Goal: Information Seeking & Learning: Learn about a topic

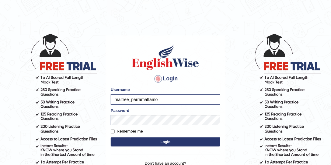
type input "maitree_parramattamoh"
drag, startPoint x: 175, startPoint y: 103, endPoint x: 88, endPoint y: 99, distance: 86.8
click at [88, 99] on body "Login Please fix the following errors: Username maitree_parramattamoh Password …" at bounding box center [165, 98] width 331 height 165
type input "mohansundaram_parramatta"
click at [154, 142] on button "Login" at bounding box center [166, 142] width 110 height 9
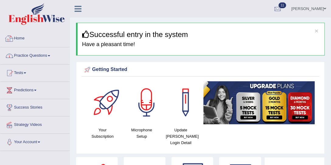
click at [32, 53] on link "Practice Questions" at bounding box center [34, 54] width 69 height 15
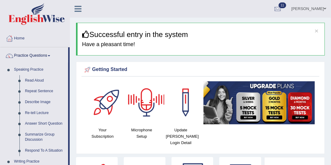
click at [46, 54] on link "Practice Questions" at bounding box center [34, 54] width 68 height 15
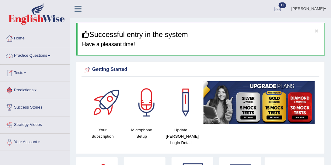
click at [31, 73] on link "Tests" at bounding box center [34, 72] width 69 height 15
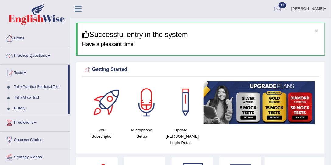
click at [23, 107] on link "History" at bounding box center [39, 108] width 57 height 11
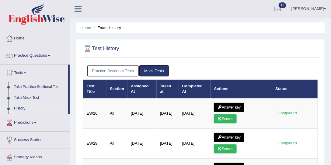
click at [132, 69] on link "Practice Sectional Tests" at bounding box center [113, 70] width 52 height 11
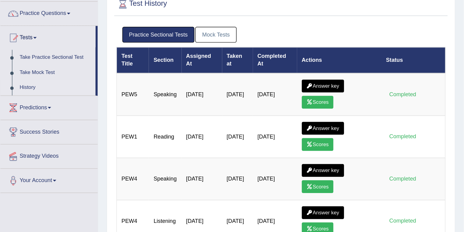
scroll to position [46, 0]
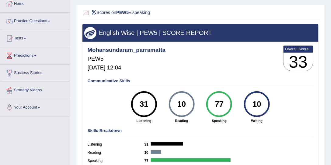
scroll to position [46, 0]
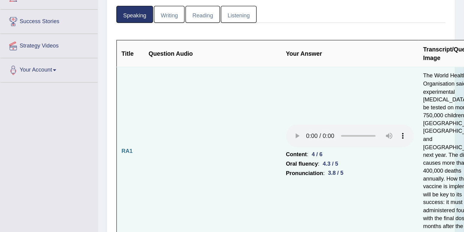
scroll to position [92, 0]
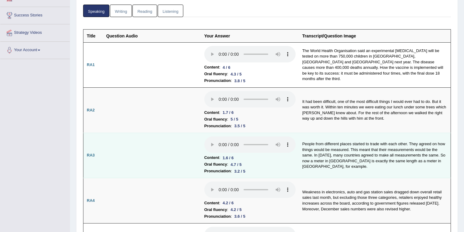
click at [331, 143] on td "People from different places started to trade with each other. They agreed on h…" at bounding box center [375, 155] width 152 height 45
click at [331, 144] on td "People from different places started to trade with each other. They agreed on h…" at bounding box center [375, 155] width 152 height 45
click at [331, 142] on td "People from different places started to trade with each other. They agreed on h…" at bounding box center [375, 155] width 152 height 45
click at [310, 148] on td "People from different places started to trade with each other. They agreed on h…" at bounding box center [375, 155] width 152 height 45
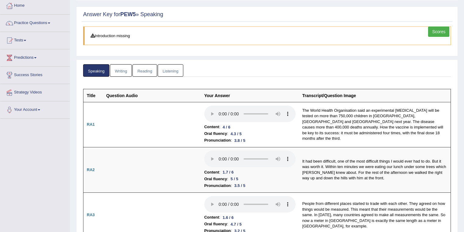
scroll to position [0, 0]
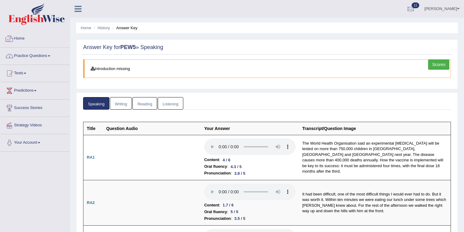
click at [30, 57] on link "Practice Questions" at bounding box center [34, 54] width 69 height 15
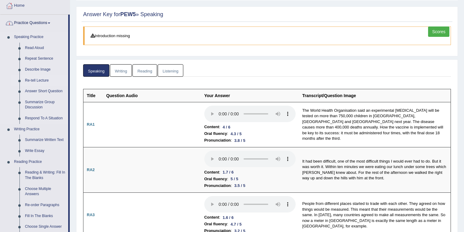
scroll to position [65, 0]
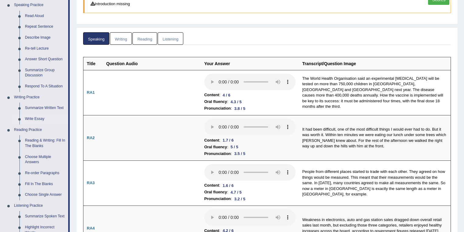
click at [37, 118] on link "Write Essay" at bounding box center [45, 118] width 46 height 11
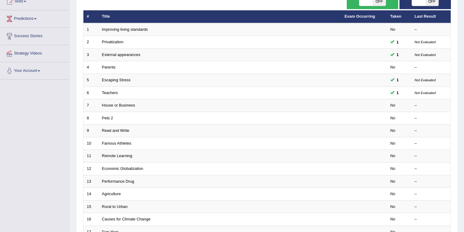
scroll to position [169, 0]
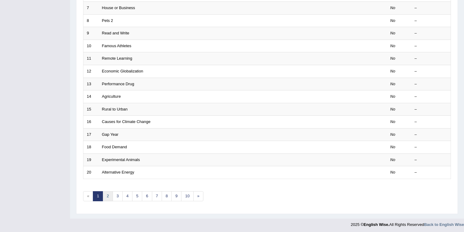
click at [105, 195] on link "2" at bounding box center [108, 196] width 10 height 10
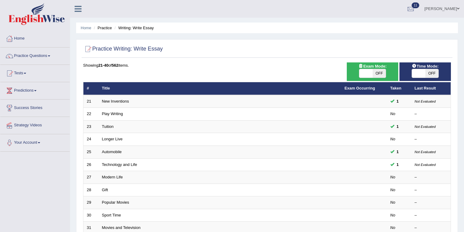
click at [367, 74] on span at bounding box center [365, 73] width 13 height 9
checkbox input "true"
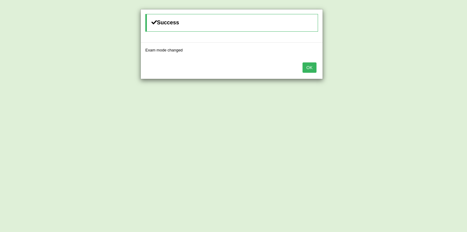
click at [314, 66] on button "OK" at bounding box center [310, 67] width 14 height 10
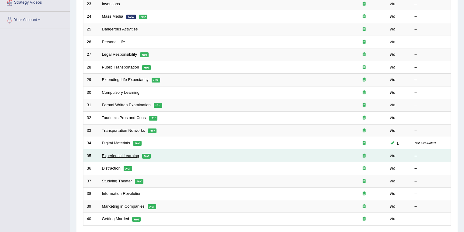
scroll to position [149, 0]
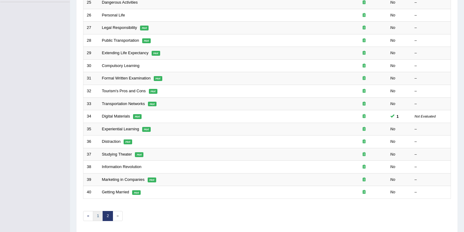
click at [98, 211] on link "1" at bounding box center [98, 216] width 10 height 10
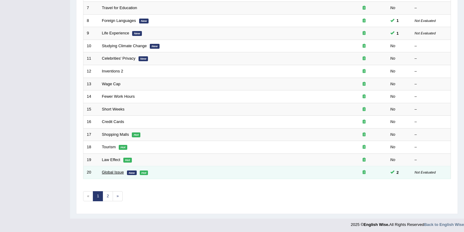
click at [113, 170] on link "Global Issue" at bounding box center [113, 172] width 22 height 5
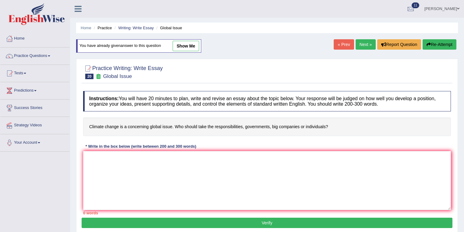
click at [192, 45] on link "show me" at bounding box center [185, 46] width 26 height 10
type textarea "The increasing influence of global issues on our lives has ignited numerous dis…"
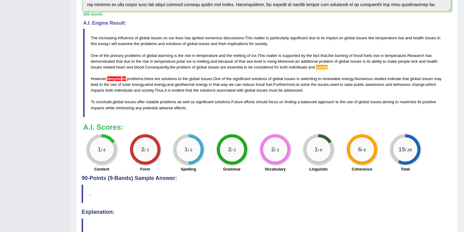
scroll to position [195, 0]
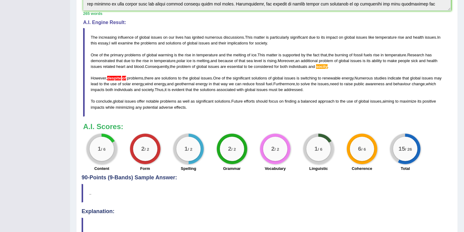
click at [329, 56] on blockquote "The increasing influence of global issues on our lives has ignited numerous dis…" at bounding box center [266, 72] width 367 height 88
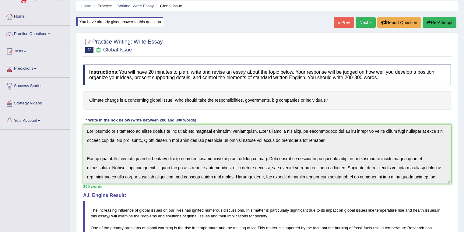
scroll to position [0, 0]
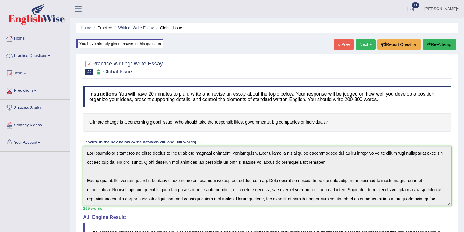
click at [251, 122] on h4 "Climate change is a concerning global issue. Who should take the responsibiliti…" at bounding box center [266, 122] width 367 height 19
click at [282, 121] on h4 "Climate change is a concerning global issue. Who should take the responsibiliti…" at bounding box center [266, 122] width 367 height 19
click at [214, 117] on h4 "Climate change is a concerning global issue. Who should take the responsibiliti…" at bounding box center [266, 122] width 367 height 19
drag, startPoint x: 215, startPoint y: 118, endPoint x: 215, endPoint y: 121, distance: 3.7
click at [215, 118] on h4 "Climate change is a concerning global issue. Who should take the responsibiliti…" at bounding box center [266, 122] width 367 height 19
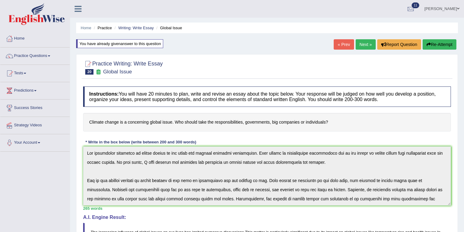
click at [215, 121] on h4 "Climate change is a concerning global issue. Who should take the responsibiliti…" at bounding box center [266, 122] width 367 height 19
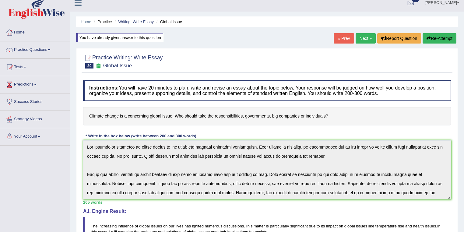
scroll to position [130, 0]
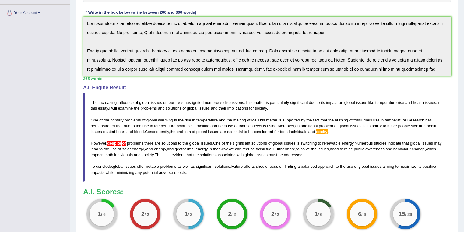
click at [119, 107] on span "examine" at bounding box center [125, 108] width 15 height 5
click at [254, 140] on blockquote "The increasing influence of global issues on our lives has ignited numerous dis…" at bounding box center [266, 137] width 367 height 88
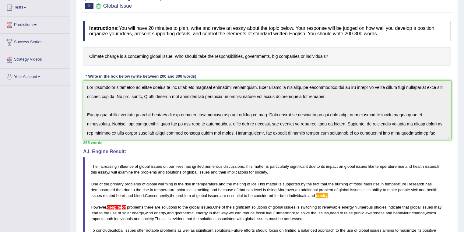
scroll to position [32, 0]
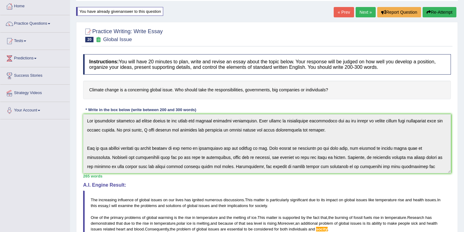
click at [258, 89] on h4 "Climate change is a concerning global issue. Who should take the responsibiliti…" at bounding box center [266, 90] width 367 height 19
click at [265, 85] on h4 "Climate change is a concerning global issue. Who should take the responsibiliti…" at bounding box center [266, 90] width 367 height 19
click at [164, 88] on h4 "Climate change is a concerning global issue. Who should take the responsibiliti…" at bounding box center [266, 90] width 367 height 19
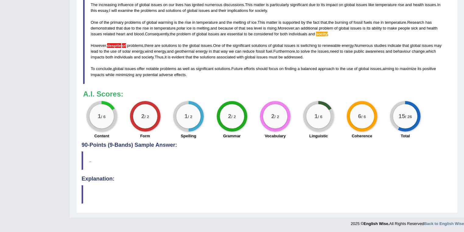
scroll to position [65, 0]
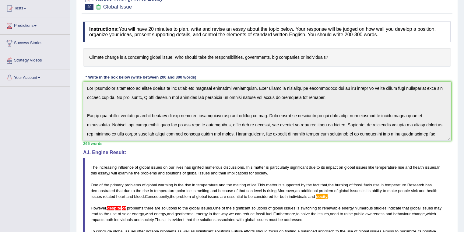
drag, startPoint x: 124, startPoint y: 59, endPoint x: 172, endPoint y: 59, distance: 48.1
click at [172, 59] on h4 "Climate change is a concerning global issue. Who should take the responsibiliti…" at bounding box center [266, 57] width 367 height 19
drag, startPoint x: 215, startPoint y: 61, endPoint x: 279, endPoint y: 66, distance: 64.0
click at [279, 66] on h4 "Climate change is a concerning global issue. Who should take the responsibiliti…" at bounding box center [266, 57] width 367 height 19
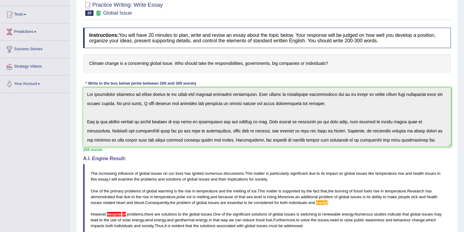
scroll to position [0, 0]
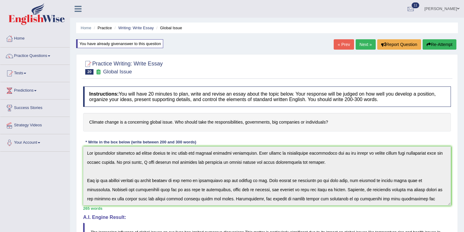
click at [459, 9] on link "Mohan sundaram" at bounding box center [441, 8] width 44 height 16
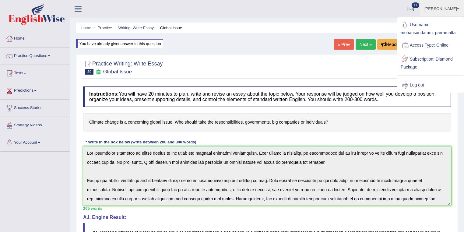
click at [419, 83] on link "Log out" at bounding box center [430, 85] width 66 height 14
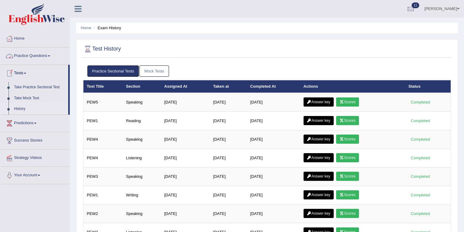
click at [438, 12] on link "Mohan sundaram" at bounding box center [441, 8] width 44 height 16
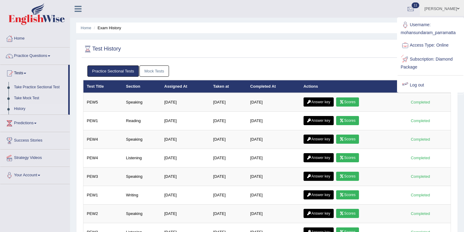
click at [407, 80] on link "Log out" at bounding box center [430, 85] width 66 height 14
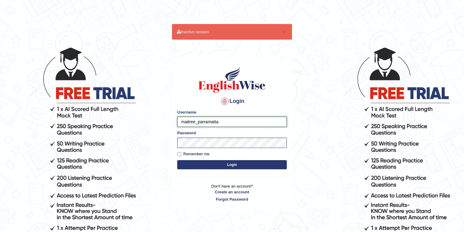
click at [194, 120] on input "maitree_parramatta" at bounding box center [232, 122] width 110 height 10
type input "daniel_parramatta"
click at [177, 160] on button "Login" at bounding box center [232, 164] width 110 height 9
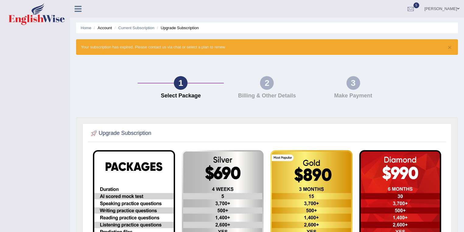
click at [459, 10] on span at bounding box center [458, 9] width 2 height 4
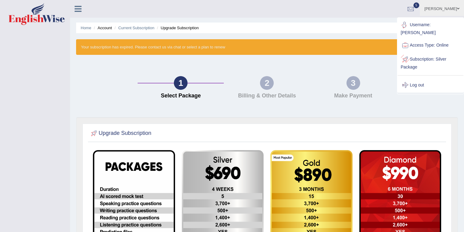
click at [417, 91] on link "Log out" at bounding box center [430, 85] width 66 height 14
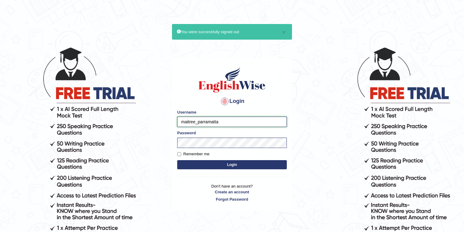
click at [195, 120] on input "maitree_parramatta" at bounding box center [232, 122] width 110 height 10
type input "danielb_parramatta"
click at [177, 160] on button "Login" at bounding box center [232, 164] width 110 height 9
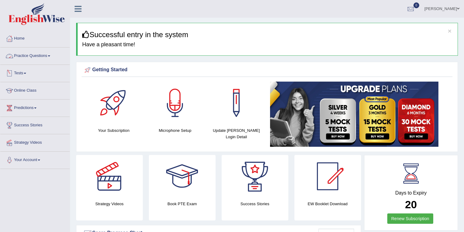
click at [23, 58] on link "Practice Questions" at bounding box center [34, 54] width 69 height 15
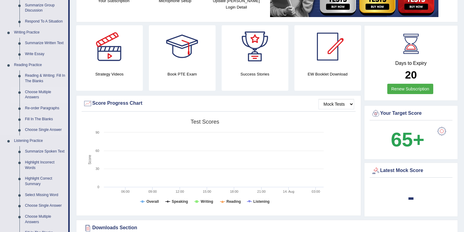
scroll to position [65, 0]
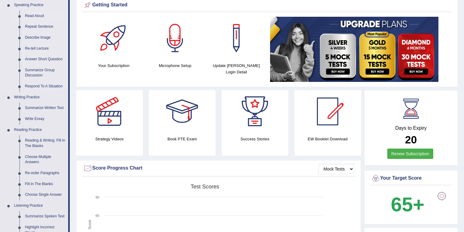
click at [37, 14] on link "Read Aloud" at bounding box center [45, 16] width 46 height 11
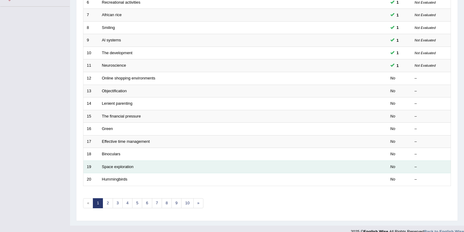
scroll to position [169, 0]
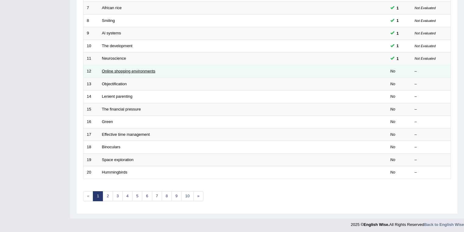
click at [120, 72] on link "Online shopping environments" at bounding box center [129, 71] width 54 height 5
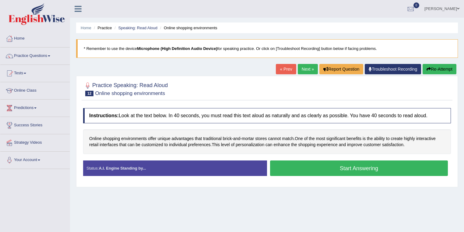
click at [276, 66] on link "« Prev" at bounding box center [286, 69] width 20 height 10
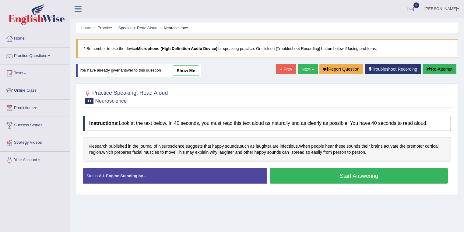
click at [180, 71] on link "show me" at bounding box center [185, 70] width 26 height 10
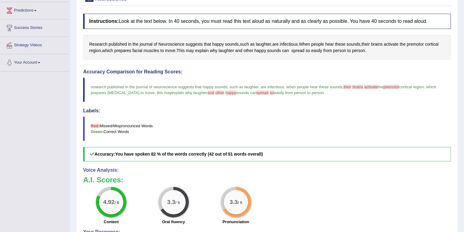
scroll to position [33, 0]
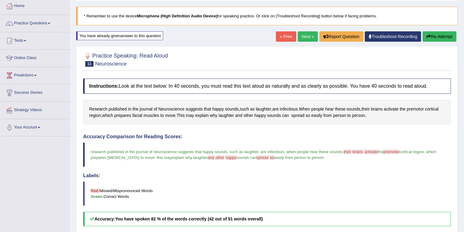
click at [284, 32] on link "« Prev" at bounding box center [286, 36] width 20 height 10
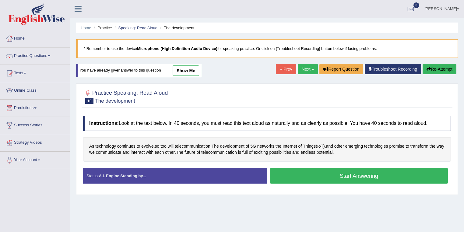
click at [194, 69] on link "show me" at bounding box center [185, 70] width 26 height 10
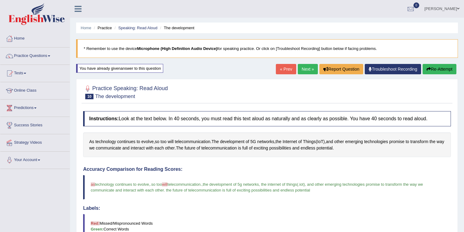
click at [430, 67] on button "Re-Attempt" at bounding box center [439, 69] width 34 height 10
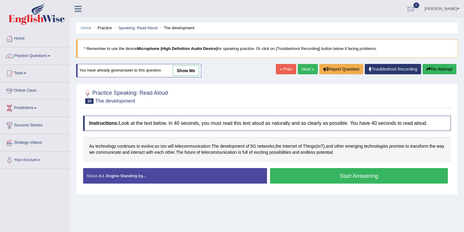
click at [332, 169] on button "Start Answering" at bounding box center [359, 176] width 178 height 16
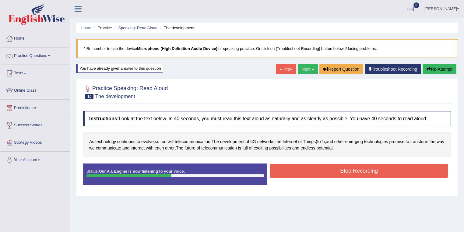
click at [320, 171] on button "Stop Recording" at bounding box center [359, 171] width 178 height 14
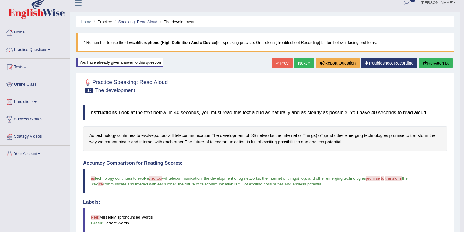
scroll to position [6, 0]
click at [19, 43] on link "Practice Questions" at bounding box center [34, 49] width 69 height 15
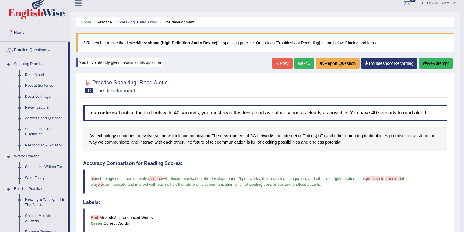
click at [33, 86] on link "Repeat Sentence" at bounding box center [45, 85] width 46 height 11
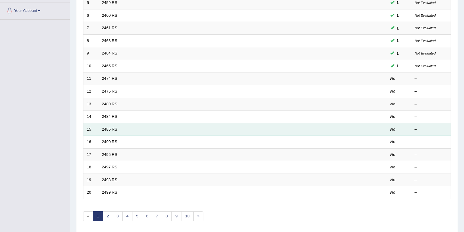
scroll to position [169, 0]
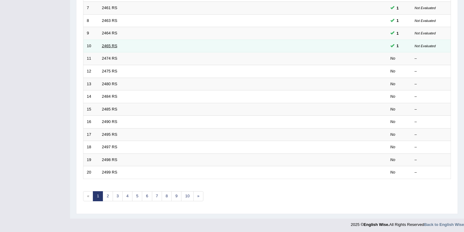
click at [107, 47] on link "2465 RS" at bounding box center [110, 46] width 16 height 5
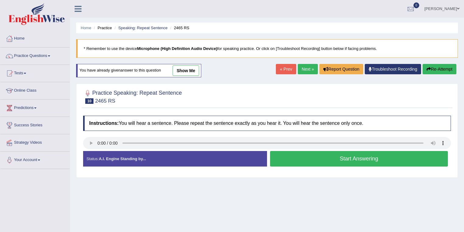
click at [191, 70] on link "show me" at bounding box center [185, 70] width 26 height 10
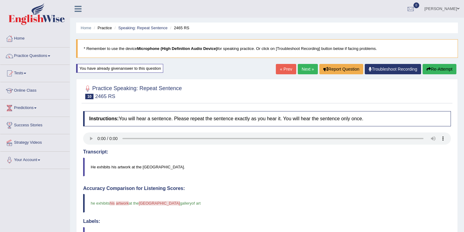
click at [284, 69] on link "« Prev" at bounding box center [286, 69] width 20 height 10
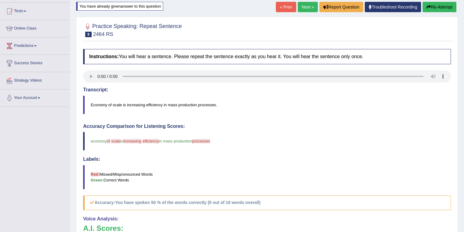
scroll to position [32, 0]
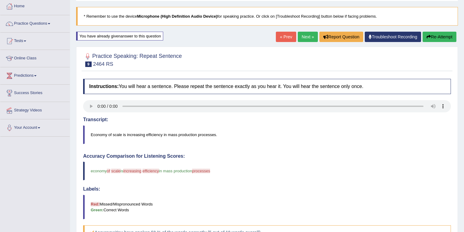
click at [282, 38] on link "« Prev" at bounding box center [286, 37] width 20 height 10
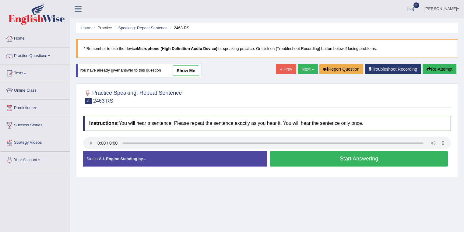
click at [195, 69] on link "show me" at bounding box center [185, 70] width 26 height 10
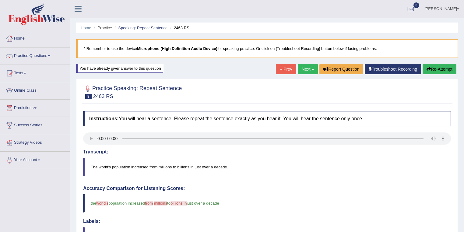
click at [283, 71] on link "« Prev" at bounding box center [286, 69] width 20 height 10
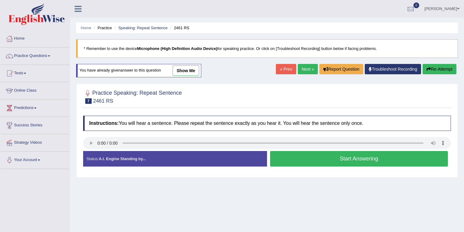
click at [194, 64] on div "You have already given answer to this question show me" at bounding box center [138, 70] width 125 height 13
click at [195, 69] on link "show me" at bounding box center [185, 70] width 26 height 10
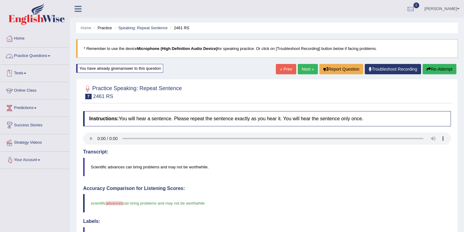
click at [24, 58] on link "Practice Questions" at bounding box center [34, 54] width 69 height 15
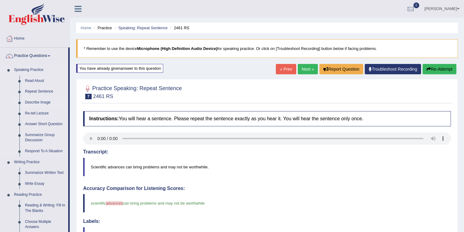
click at [33, 100] on link "Describe Image" at bounding box center [45, 102] width 46 height 11
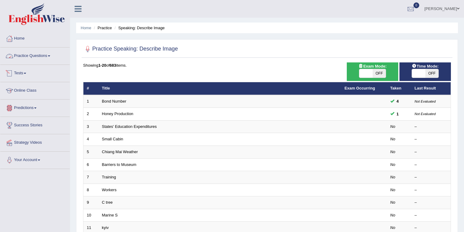
click at [33, 56] on link "Practice Questions" at bounding box center [34, 54] width 69 height 15
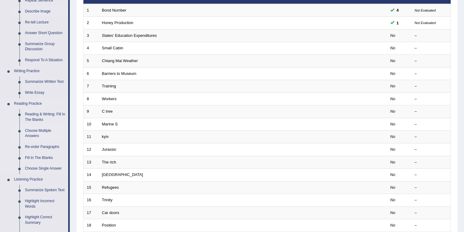
scroll to position [65, 0]
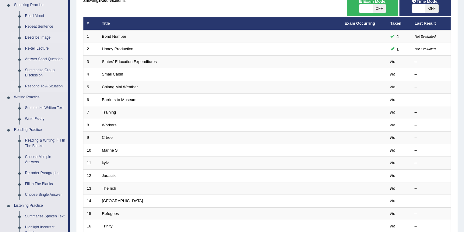
click at [46, 85] on link "Respond To A Situation" at bounding box center [45, 86] width 46 height 11
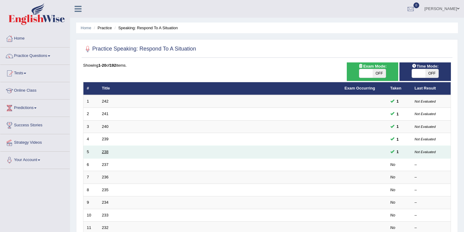
click at [102, 152] on link "238" at bounding box center [105, 151] width 7 height 5
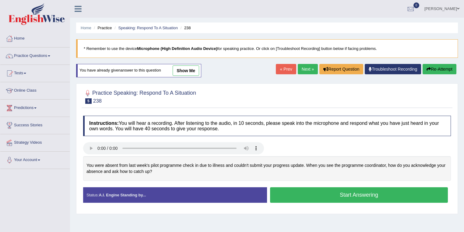
click at [193, 71] on link "show me" at bounding box center [185, 70] width 26 height 10
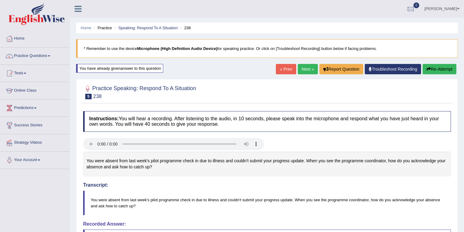
click at [428, 68] on icon "button" at bounding box center [428, 69] width 4 height 4
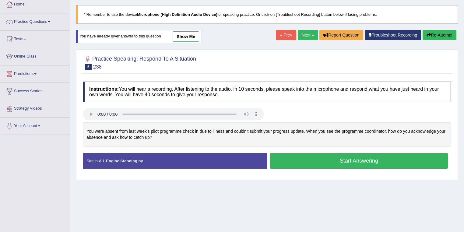
scroll to position [65, 0]
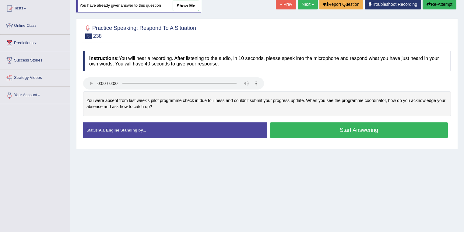
drag, startPoint x: 362, startPoint y: 101, endPoint x: 402, endPoint y: 99, distance: 40.5
click at [365, 101] on div "You were absent from last week's pilot programme check in due to illness and co…" at bounding box center [266, 103] width 367 height 25
drag, startPoint x: 424, startPoint y: 100, endPoint x: 267, endPoint y: 96, distance: 157.3
click at [409, 97] on div "You were absent from last week's pilot programme check in due to illness and co…" at bounding box center [266, 103] width 367 height 25
click at [97, 107] on div "You were absent from last week's pilot programme check in due to illness and co…" at bounding box center [266, 103] width 367 height 25
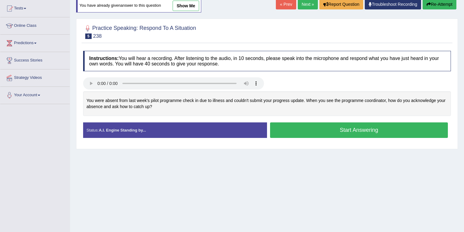
click at [319, 132] on button "Start Answering" at bounding box center [359, 130] width 178 height 16
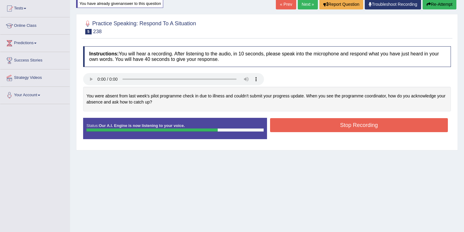
click at [328, 121] on button "Stop Recording" at bounding box center [359, 125] width 178 height 14
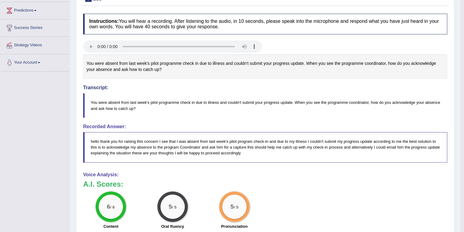
scroll to position [32, 0]
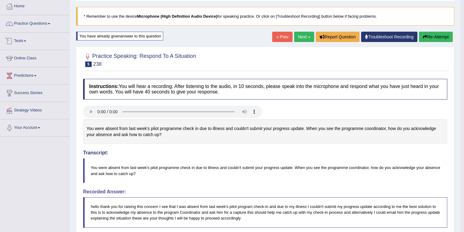
click at [44, 23] on link "Practice Questions" at bounding box center [34, 22] width 69 height 15
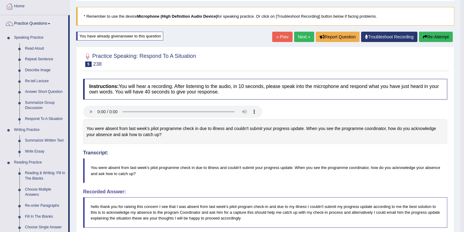
click at [325, 44] on div "Home Practice Speaking: Respond To A Situation 238 * Remember to use the device…" at bounding box center [265, 181] width 390 height 426
click at [301, 33] on link "Next »" at bounding box center [304, 37] width 20 height 10
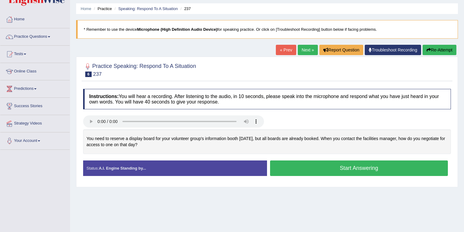
scroll to position [32, 0]
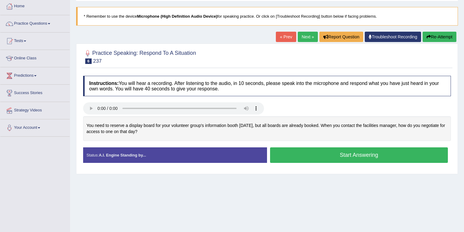
click at [239, 125] on div "You need to reserve a display board for your volunteer group's information boot…" at bounding box center [266, 128] width 367 height 25
click at [262, 122] on div "You need to reserve a display board for your volunteer group's information boot…" at bounding box center [266, 128] width 367 height 25
click at [274, 123] on div "You need to reserve a display board for your volunteer group's information boot…" at bounding box center [266, 128] width 367 height 25
click at [409, 121] on div "You need to reserve a display board for your volunteer group's information boot…" at bounding box center [266, 128] width 367 height 25
click at [112, 128] on div "You need to reserve a display board for your volunteer group's information boot…" at bounding box center [266, 128] width 367 height 25
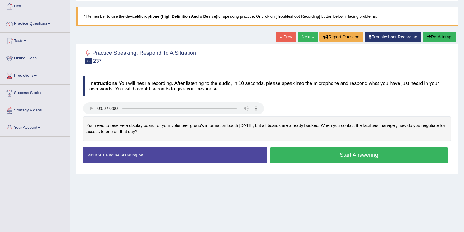
click at [120, 131] on div "You need to reserve a display board for your volunteer group's information boot…" at bounding box center [266, 128] width 367 height 25
drag, startPoint x: 140, startPoint y: 126, endPoint x: 198, endPoint y: 127, distance: 57.8
click at [141, 126] on div "You need to reserve a display board for your volunteer group's information boot…" at bounding box center [266, 128] width 367 height 25
click at [198, 127] on div "You need to reserve a display board for your volunteer group's information boot…" at bounding box center [266, 128] width 367 height 25
drag, startPoint x: 106, startPoint y: 121, endPoint x: 133, endPoint y: 122, distance: 27.4
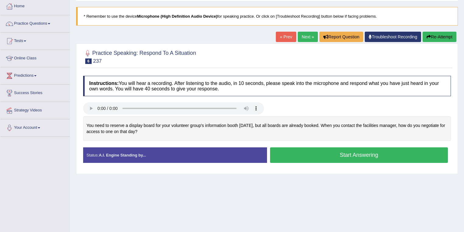
click at [133, 122] on div "You need to reserve a display board for your volunteer group's information boot…" at bounding box center [266, 128] width 367 height 25
click at [322, 126] on div "You need to reserve a display board for your volunteer group's information boot…" at bounding box center [266, 128] width 367 height 25
click at [294, 151] on button "Start Answering" at bounding box center [359, 155] width 178 height 16
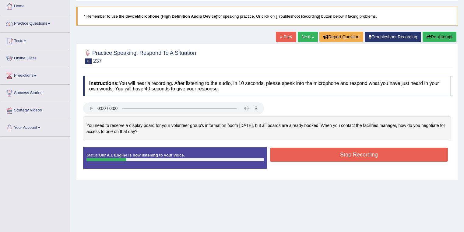
click at [239, 127] on div "You need to reserve a display board for your volunteer group's information boot…" at bounding box center [266, 128] width 367 height 25
click at [257, 126] on div "You need to reserve a display board for your volunteer group's information boot…" at bounding box center [266, 128] width 367 height 25
click at [281, 124] on div "You need to reserve a display board for your volunteer group's information boot…" at bounding box center [266, 128] width 367 height 25
click at [296, 124] on div "You need to reserve a display board for your volunteer group's information boot…" at bounding box center [266, 128] width 367 height 25
click at [367, 127] on div "You need to reserve a display board for your volunteer group's information boot…" at bounding box center [266, 128] width 367 height 25
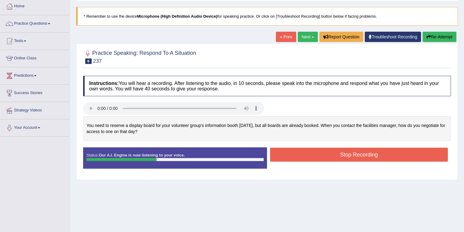
click at [386, 128] on div "You need to reserve a display board for your volunteer group's information boot…" at bounding box center [266, 128] width 367 height 25
click at [398, 126] on div "You need to reserve a display board for your volunteer group's information boot…" at bounding box center [266, 128] width 367 height 25
click at [134, 134] on div "You need to reserve a display board for your volunteer group's information boot…" at bounding box center [266, 128] width 367 height 25
click at [152, 135] on div "You need to reserve a display board for your volunteer group's information boot…" at bounding box center [266, 128] width 367 height 25
drag, startPoint x: 144, startPoint y: 124, endPoint x: 155, endPoint y: 126, distance: 11.1
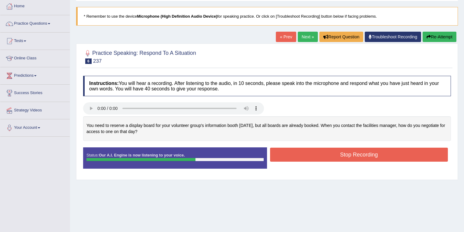
click at [145, 125] on div "You need to reserve a display board for your volunteer group's information boot…" at bounding box center [266, 128] width 367 height 25
click at [155, 126] on div "You need to reserve a display board for your volunteer group's information boot…" at bounding box center [266, 128] width 367 height 25
click at [183, 125] on div "You need to reserve a display board for your volunteer group's information boot…" at bounding box center [266, 128] width 367 height 25
click at [200, 128] on div "You need to reserve a display board for your volunteer group's information boot…" at bounding box center [266, 128] width 367 height 25
click at [218, 125] on div "You need to reserve a display board for your volunteer group's information boot…" at bounding box center [266, 128] width 367 height 25
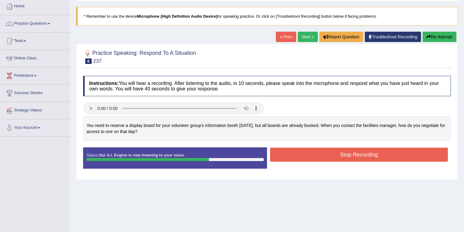
click at [238, 129] on div "You need to reserve a display board for your volunteer group's information boot…" at bounding box center [266, 128] width 367 height 25
click at [189, 127] on div "You need to reserve a display board for your volunteer group's information boot…" at bounding box center [266, 128] width 367 height 25
click at [216, 126] on div "You need to reserve a display board for your volunteer group's information boot…" at bounding box center [266, 128] width 367 height 25
click at [341, 154] on button "Stop Recording" at bounding box center [359, 155] width 178 height 14
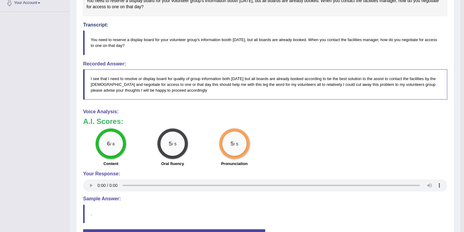
scroll to position [108, 0]
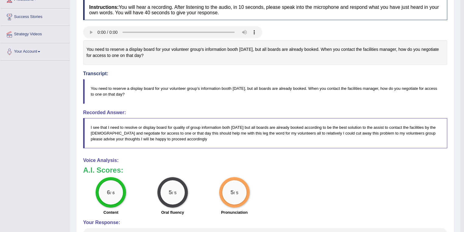
drag, startPoint x: 119, startPoint y: 50, endPoint x: 133, endPoint y: 51, distance: 14.0
click at [122, 50] on div "You need to reserve a display board for your volunteer group's information boot…" at bounding box center [265, 52] width 364 height 25
drag, startPoint x: 236, startPoint y: 53, endPoint x: 248, endPoint y: 53, distance: 11.6
click at [244, 53] on div "You need to reserve a display board for your volunteer group's information boot…" at bounding box center [265, 52] width 364 height 25
click at [248, 53] on div "You need to reserve a display board for your volunteer group's information boot…" at bounding box center [265, 52] width 364 height 25
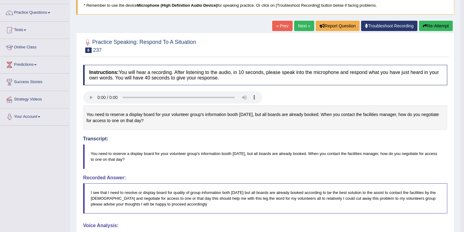
scroll to position [0, 0]
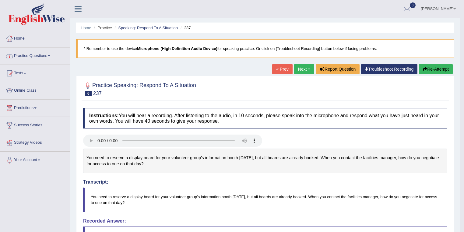
click at [27, 52] on link "Practice Questions" at bounding box center [34, 54] width 69 height 15
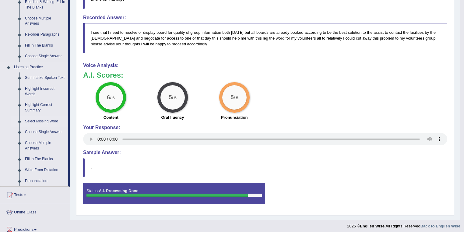
scroll to position [259, 0]
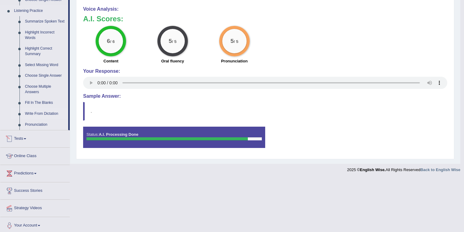
click at [29, 114] on link "Write From Dictation" at bounding box center [45, 113] width 46 height 11
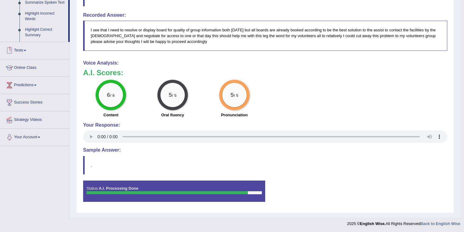
scroll to position [89, 0]
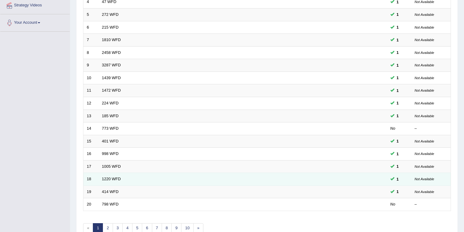
scroll to position [162, 0]
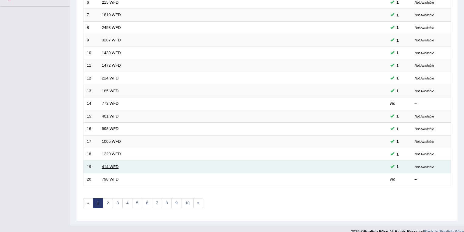
click at [106, 165] on link "414 WFD" at bounding box center [110, 166] width 17 height 5
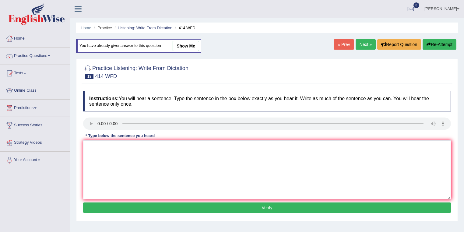
click at [189, 43] on link "show me" at bounding box center [185, 46] width 26 height 10
type textarea "The leading company change their policy after the release ."
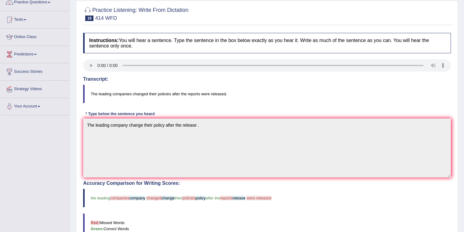
scroll to position [32, 0]
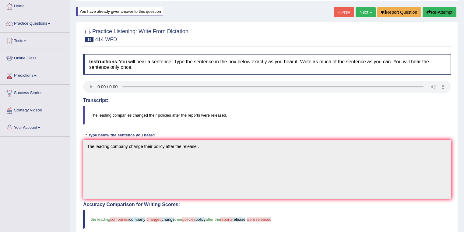
click at [366, 11] on link "Next »" at bounding box center [365, 12] width 20 height 10
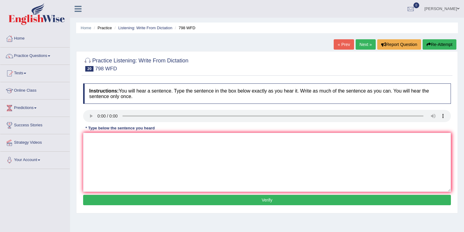
click at [336, 46] on link "« Prev" at bounding box center [343, 44] width 20 height 10
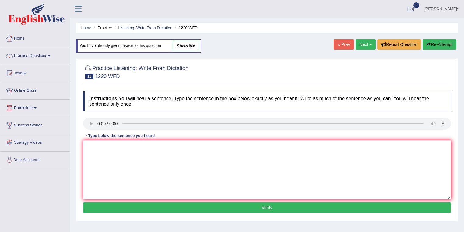
click at [179, 44] on link "show me" at bounding box center [185, 46] width 26 height 10
type textarea "We are able to accommodate more students than the previous years."
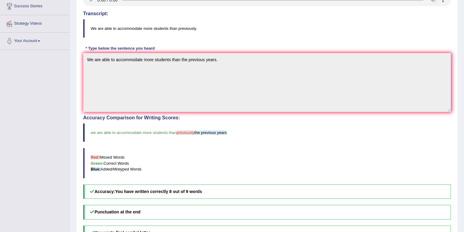
scroll to position [130, 0]
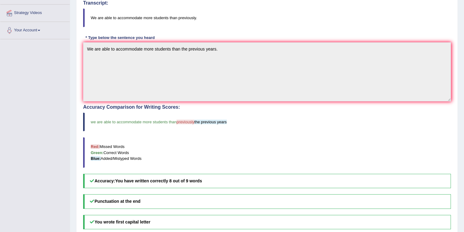
click at [188, 17] on blockquote "We are able to accommodate more students than previously." at bounding box center [266, 18] width 367 height 19
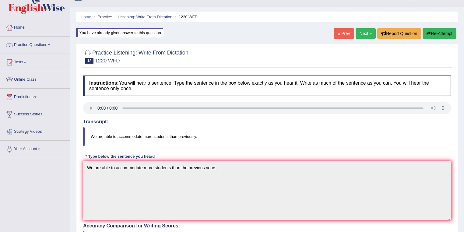
scroll to position [0, 0]
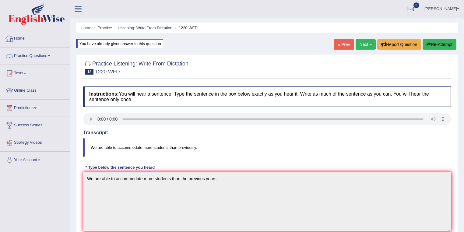
click at [30, 55] on link "Practice Questions" at bounding box center [34, 54] width 69 height 15
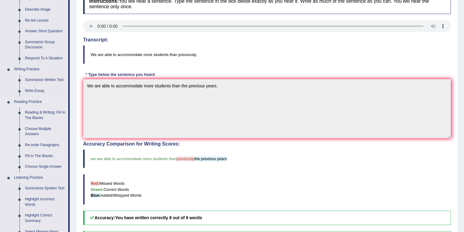
scroll to position [97, 0]
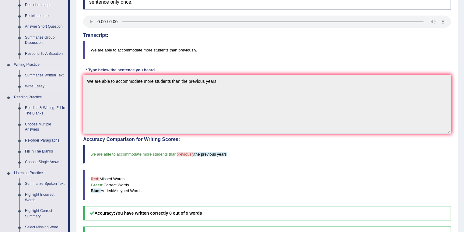
click at [40, 76] on link "Summarize Written Text" at bounding box center [45, 75] width 46 height 11
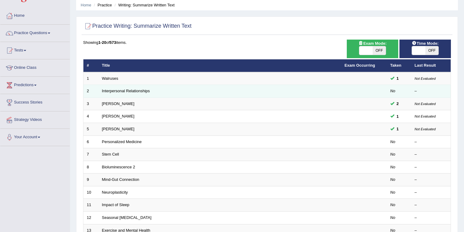
scroll to position [32, 0]
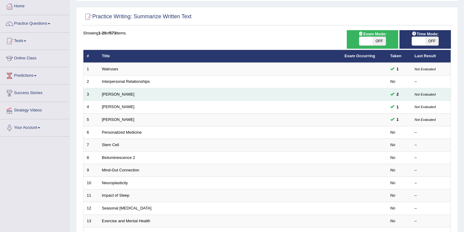
click at [119, 91] on td "Rosalid Franklin" at bounding box center [220, 94] width 242 height 13
click at [120, 93] on link "Rosalid Franklin" at bounding box center [118, 94] width 33 height 5
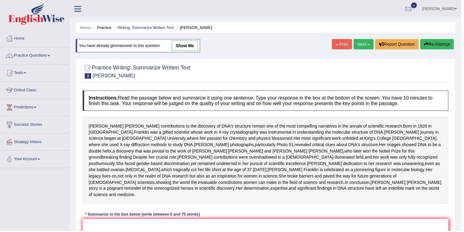
click at [188, 47] on link "show me" at bounding box center [185, 46] width 26 height 10
type textarea "The passage outlines the rise of Rosalind Franklin , born 1920 in London, whose…"
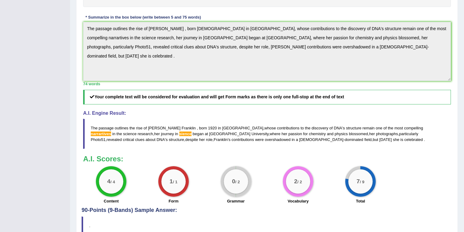
scroll to position [195, 0]
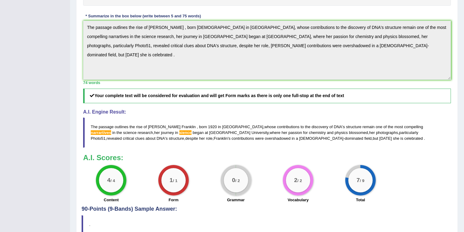
click at [404, 129] on span "compelling" at bounding box center [413, 126] width 19 height 5
click at [111, 135] on span "narrartives" at bounding box center [101, 132] width 20 height 5
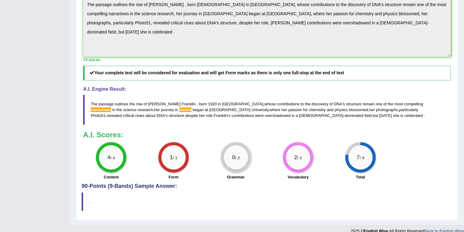
scroll to position [227, 0]
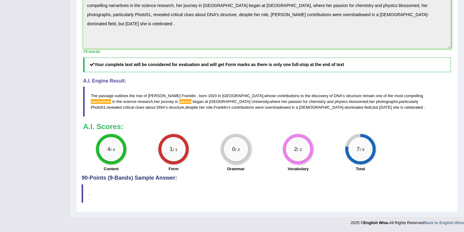
click at [111, 104] on span "narrartives" at bounding box center [101, 101] width 20 height 5
click at [125, 117] on blockquote "The passage outlines the rise of Rosalind Franklin , born 1920 in London , whos…" at bounding box center [266, 101] width 367 height 30
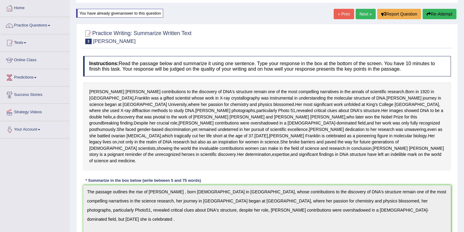
scroll to position [0, 0]
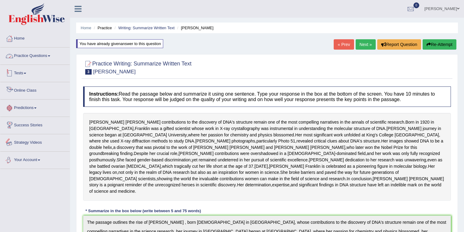
click at [30, 52] on link "Practice Questions" at bounding box center [34, 54] width 69 height 15
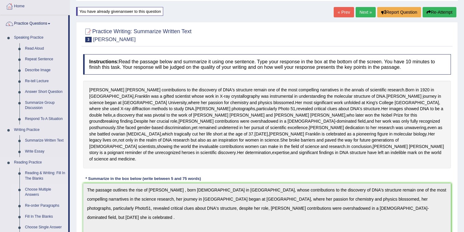
scroll to position [65, 0]
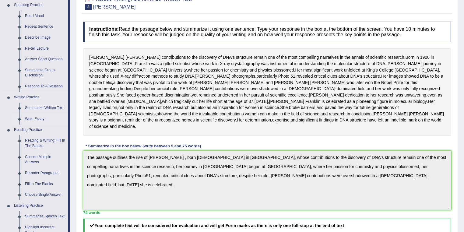
click at [31, 118] on link "Write Essay" at bounding box center [45, 118] width 46 height 11
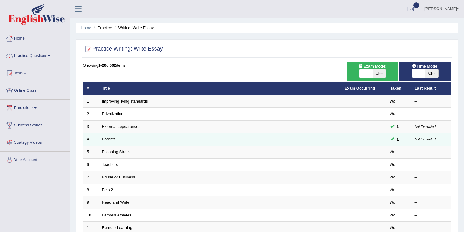
click at [102, 137] on link "Parents" at bounding box center [109, 139] width 14 height 5
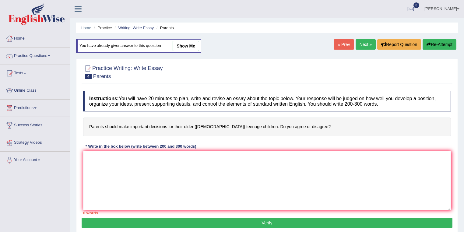
click at [181, 48] on link "show me" at bounding box center [185, 46] width 26 height 10
type textarea "The increasing influence of parents making important decisions for their older …"
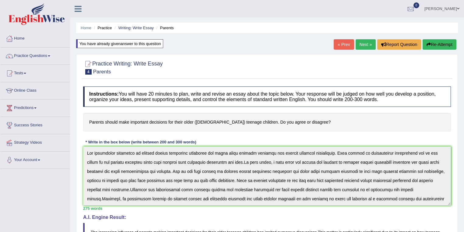
click at [430, 10] on link "Daniel Botchway" at bounding box center [441, 8] width 44 height 16
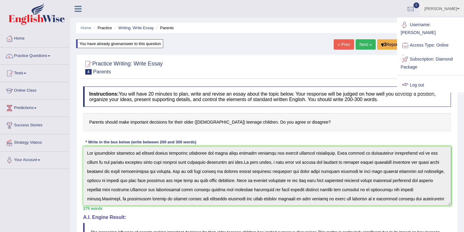
click at [421, 85] on link "Log out" at bounding box center [430, 85] width 66 height 14
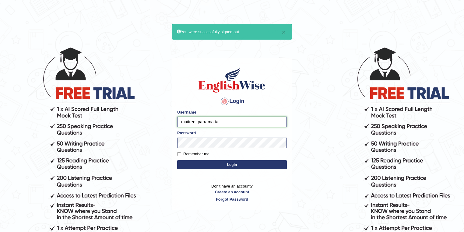
drag, startPoint x: 84, startPoint y: 92, endPoint x: 195, endPoint y: 120, distance: 114.2
click at [195, 120] on input "maitree_parramatta" at bounding box center [232, 122] width 110 height 10
click at [196, 122] on input "maitree_parramatta" at bounding box center [232, 122] width 110 height 10
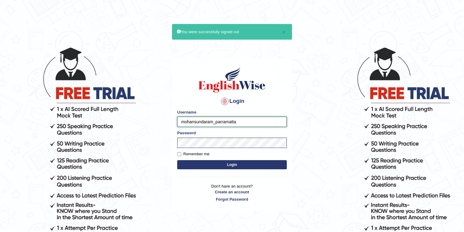
type input "mohansundaram_parramatta"
click at [177, 160] on button "Login" at bounding box center [232, 164] width 110 height 9
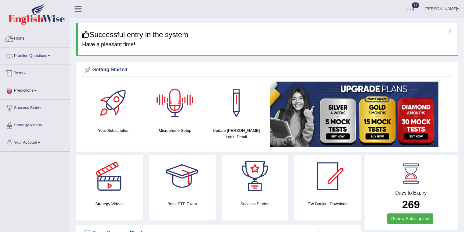
click at [28, 50] on link "Practice Questions" at bounding box center [34, 54] width 69 height 15
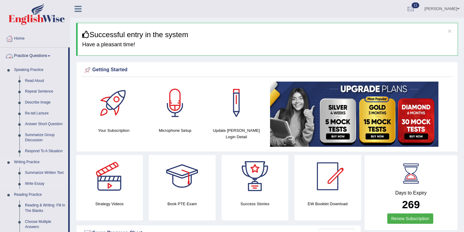
scroll to position [65, 0]
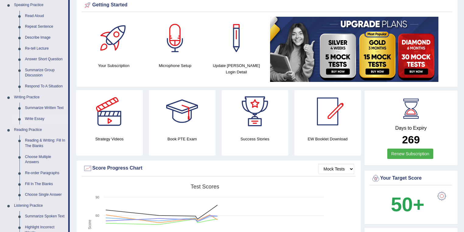
click at [37, 119] on link "Write Essay" at bounding box center [45, 118] width 46 height 11
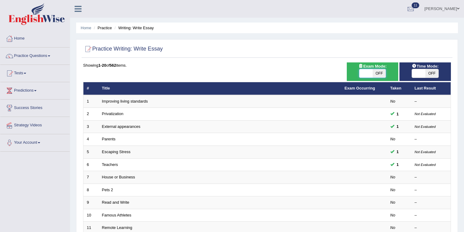
click at [370, 76] on span at bounding box center [365, 73] width 13 height 9
checkbox input "true"
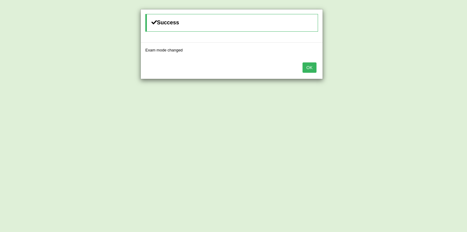
click at [310, 68] on button "OK" at bounding box center [310, 67] width 14 height 10
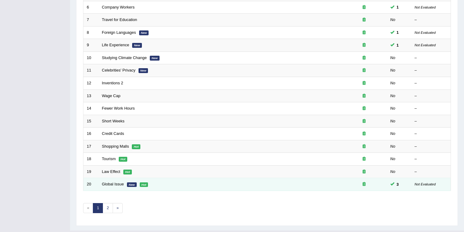
scroll to position [157, 0]
click at [108, 183] on link "Global Issue" at bounding box center [113, 184] width 22 height 5
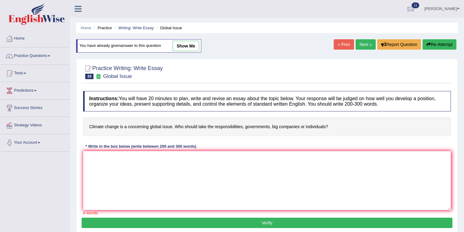
click at [179, 41] on link "show me" at bounding box center [185, 46] width 26 height 10
type textarea "The increasing influence of climate change and government should take responsib…"
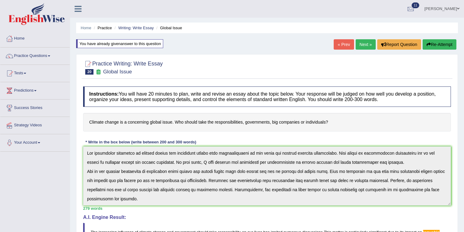
click at [426, 45] on icon "button" at bounding box center [428, 44] width 4 height 4
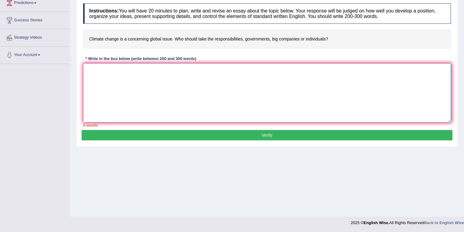
click at [153, 79] on textarea at bounding box center [266, 92] width 367 height 59
paste textarea "The increasing influence of (essay topic) on our lives has ignited numerous dis…"
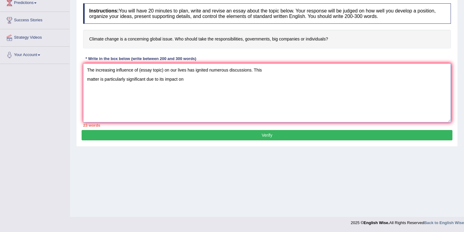
click at [162, 68] on textarea "The increasing influence of (essay topic) on our lives has ignited numerous dis…" at bounding box center [266, 92] width 367 height 59
click at [87, 78] on textarea "The increasing influence of governments taking the responsibility of climate ch…" at bounding box center [266, 92] width 367 height 59
click at [446, 72] on textarea "The increasing influence of governments taking the responsibility of climate ch…" at bounding box center [266, 92] width 367 height 59
paste textarea "In this essay, I will examine the (advantages and disadvantages / causes and ef…"
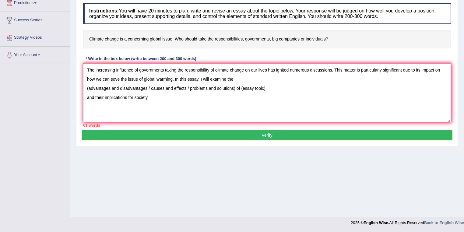
click at [87, 86] on textarea "The increasing influence of governments taking the responsibility of climate ch…" at bounding box center [266, 92] width 367 height 59
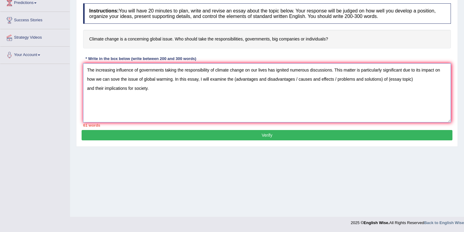
click at [235, 79] on textarea "The increasing influence of governments taking the responsibility of climate ch…" at bounding box center [266, 92] width 367 height 59
drag, startPoint x: 292, startPoint y: 77, endPoint x: 381, endPoint y: 77, distance: 88.8
click at [381, 77] on textarea "The increasing influence of governments taking the responsibility of climate ch…" at bounding box center [266, 92] width 367 height 59
click at [87, 87] on textarea "The increasing influence of governments taking the responsibility of climate ch…" at bounding box center [266, 92] width 367 height 59
click at [323, 79] on textarea "The increasing influence of governments taking the responsibility of climate ch…" at bounding box center [266, 92] width 367 height 59
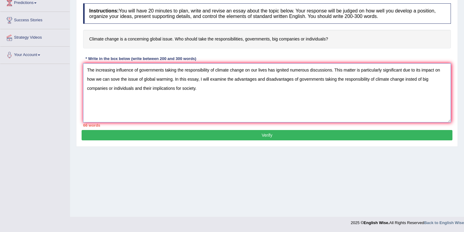
click at [174, 98] on textarea "The increasing influence of governments taking the responsibility of climate ch…" at bounding box center [266, 92] width 367 height 59
click at [212, 88] on textarea "The increasing influence of governments taking the responsibility of climate ch…" at bounding box center [266, 92] width 367 height 59
paste textarea "One of the (primary advantages/ main causes / major problems) of (essay topic) …"
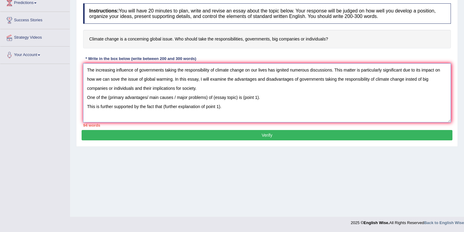
click at [110, 97] on textarea "The increasing influence of governments taking the responsibility of climate ch…" at bounding box center [266, 92] width 367 height 59
drag, startPoint x: 175, startPoint y: 96, endPoint x: 151, endPoint y: 97, distance: 23.7
click at [151, 97] on textarea "The increasing influence of governments taking the responsibility of climate ch…" at bounding box center [266, 92] width 367 height 59
click at [218, 98] on textarea "The increasing influence of governments taking the responsibility of climate ch…" at bounding box center [266, 92] width 367 height 59
click at [293, 98] on textarea "The increasing influence of governments taking the responsibility of climate ch…" at bounding box center [266, 92] width 367 height 59
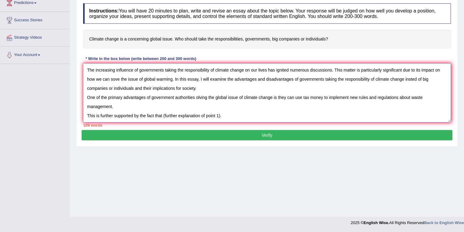
click at [119, 106] on textarea "The increasing influence of governments taking the responsibility of climate ch…" at bounding box center [266, 92] width 367 height 59
click at [87, 115] on textarea "The increasing influence of governments taking the responsibility of climate ch…" at bounding box center [266, 92] width 367 height 59
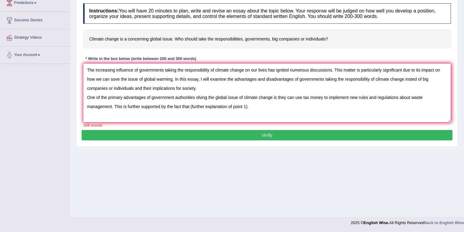
drag, startPoint x: 190, startPoint y: 105, endPoint x: 247, endPoint y: 104, distance: 56.6
click at [247, 104] on textarea "The increasing influence of governments taking the responsibility of climate ch…" at bounding box center [266, 92] width 367 height 59
paste textarea "Research has demonstrated that (essay topic / keywords) (improves / causes / le…"
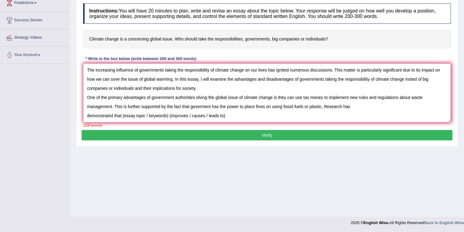
click at [87, 116] on textarea "The increasing influence of governments taking the responsibility of climate ch…" at bounding box center [266, 92] width 367 height 59
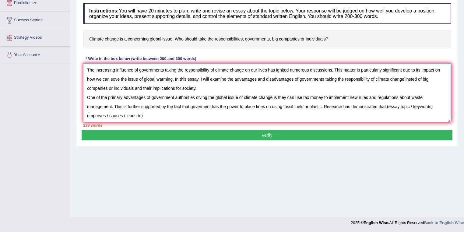
drag, startPoint x: 387, startPoint y: 104, endPoint x: 432, endPoint y: 102, distance: 45.1
click at [432, 102] on textarea "The increasing influence of governments taking the responsibility of climate ch…" at bounding box center [266, 92] width 367 height 59
drag, startPoint x: 139, startPoint y: 70, endPoint x: 243, endPoint y: 70, distance: 104.3
click at [243, 70] on textarea "The increasing influence of governments taking the responsibility of climate ch…" at bounding box center [266, 92] width 367 height 59
click at [385, 106] on textarea "The increasing influence of governments taking the responsibility of climate ch…" at bounding box center [266, 92] width 367 height 59
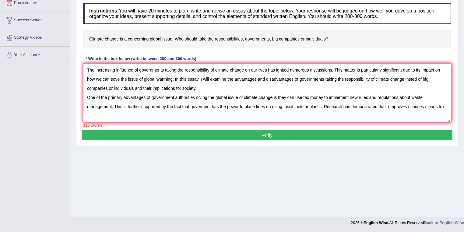
click at [387, 107] on textarea "The increasing influence of governments taking the responsibility of climate ch…" at bounding box center [266, 92] width 367 height 59
paste textarea "governments taking the responsibility of climate change"
drag, startPoint x: 147, startPoint y: 114, endPoint x: 203, endPoint y: 116, distance: 56.0
click at [203, 116] on textarea "The increasing influence of governments taking the responsibility of climate ch…" at bounding box center [266, 92] width 367 height 59
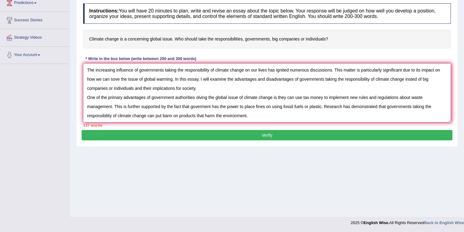
paste textarea "Moreover, an additional (benefit / cause / problem) of (essay topic) is its abi…"
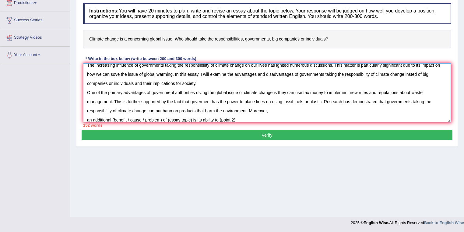
click at [88, 117] on textarea "The increasing influence of governments taking the responsibility of climate ch…" at bounding box center [266, 92] width 367 height 59
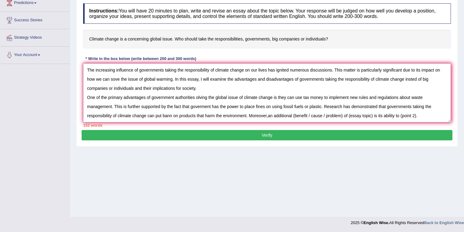
scroll to position [0, 0]
click at [295, 114] on textarea "The increasing influence of governments taking the responsibility of climate ch…" at bounding box center [266, 92] width 367 height 59
drag, startPoint x: 308, startPoint y: 116, endPoint x: 342, endPoint y: 113, distance: 34.5
click at [342, 113] on textarea "The increasing influence of governments taking the responsibility of climate ch…" at bounding box center [266, 92] width 367 height 59
drag, startPoint x: 336, startPoint y: 114, endPoint x: 312, endPoint y: 117, distance: 24.2
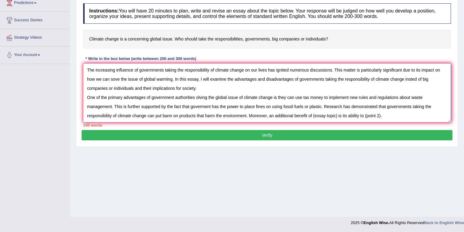
click at [312, 117] on textarea "The increasing influence of governments taking the responsibility of climate ch…" at bounding box center [266, 92] width 367 height 59
click at [195, 96] on textarea "The increasing influence of governments taking the responsibility of climate ch…" at bounding box center [266, 92] width 367 height 59
drag, startPoint x: 151, startPoint y: 96, endPoint x: 274, endPoint y: 96, distance: 123.5
click at [274, 96] on textarea "The increasing influence of governments taking the responsibility of climate ch…" at bounding box center [266, 92] width 367 height 59
click at [341, 116] on textarea "The increasing influence of governments taking the responsibility of climate ch…" at bounding box center [266, 92] width 367 height 59
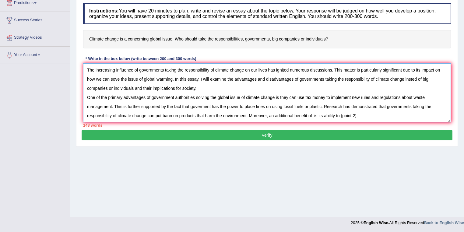
click at [312, 116] on textarea "The increasing influence of governments taking the responsibility of climate ch…" at bounding box center [266, 92] width 367 height 59
paste textarea "government authorities solving the global issue of climate change"
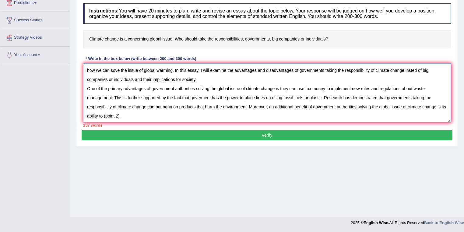
click at [124, 115] on textarea "The increasing influence of governments taking the responsibility of climate ch…" at bounding box center [266, 92] width 367 height 59
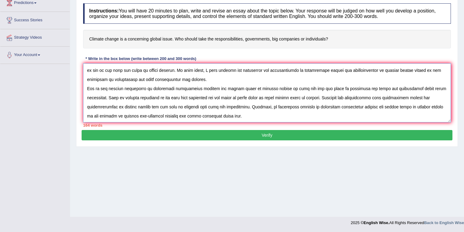
click at [249, 115] on textarea at bounding box center [266, 92] width 367 height 59
paste textarea "Consequently, the (advantages / causes / problems) of (essay topic) are essenti…"
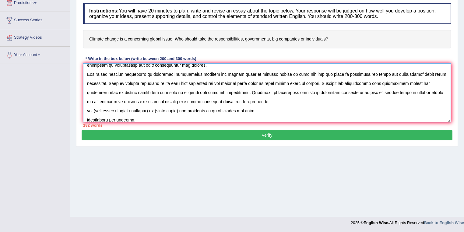
click at [86, 110] on textarea at bounding box center [266, 92] width 367 height 59
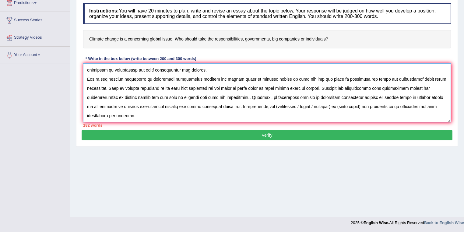
scroll to position [18, 0]
click at [267, 107] on textarea at bounding box center [266, 92] width 367 height 59
drag, startPoint x: 294, startPoint y: 106, endPoint x: 318, endPoint y: 106, distance: 24.3
click at [318, 106] on textarea at bounding box center [266, 92] width 367 height 59
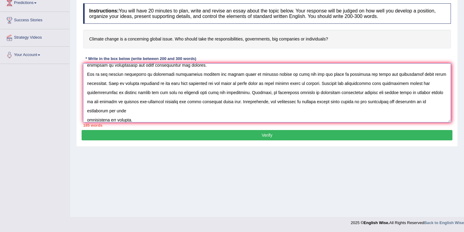
click at [86, 118] on textarea at bounding box center [266, 92] width 367 height 59
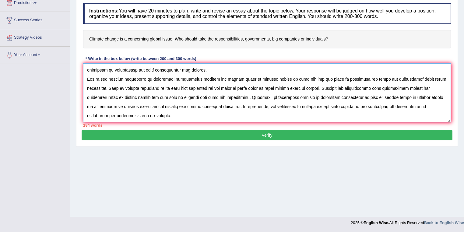
scroll to position [18, 0]
click at [149, 114] on textarea at bounding box center [266, 92] width 367 height 59
paste textarea "However, (alongside the benefits, there are drawbacks of / along with the cause…"
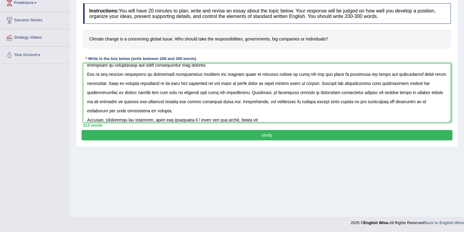
scroll to position [33, 0]
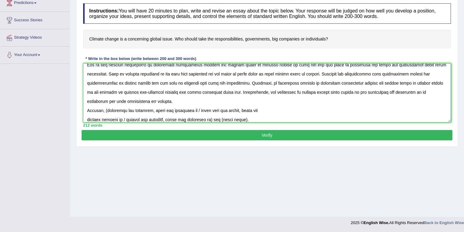
click at [107, 111] on textarea at bounding box center [266, 92] width 367 height 59
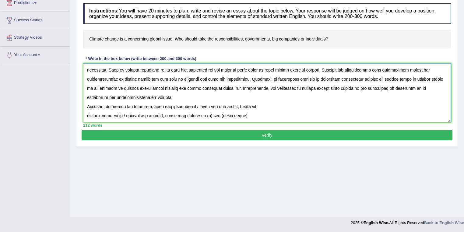
drag, startPoint x: 194, startPoint y: 109, endPoint x: 206, endPoint y: 117, distance: 13.6
click at [206, 117] on textarea at bounding box center [266, 92] width 367 height 59
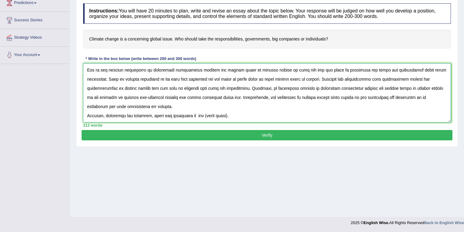
scroll to position [27, 0]
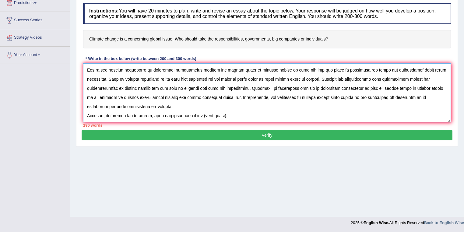
drag, startPoint x: 201, startPoint y: 115, endPoint x: 225, endPoint y: 116, distance: 24.0
click at [225, 116] on textarea at bounding box center [266, 92] width 367 height 59
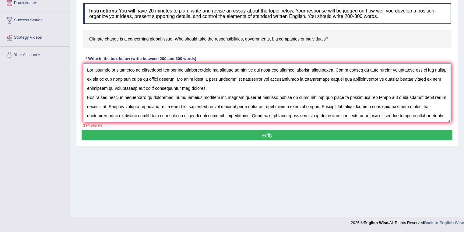
drag, startPoint x: 298, startPoint y: 79, endPoint x: 195, endPoint y: 83, distance: 103.8
click at [195, 83] on textarea at bounding box center [266, 92] width 367 height 59
click at [309, 88] on textarea at bounding box center [266, 92] width 367 height 59
drag, startPoint x: 298, startPoint y: 79, endPoint x: 133, endPoint y: 90, distance: 165.3
click at [133, 90] on textarea at bounding box center [266, 92] width 367 height 59
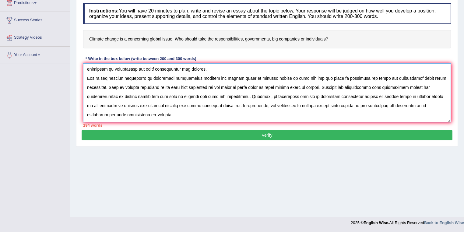
scroll to position [27, 0]
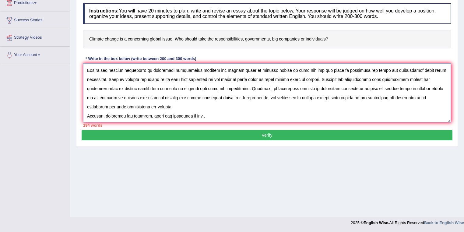
click at [200, 116] on textarea at bounding box center [266, 92] width 367 height 59
paste textarea "governments taking the responsibility of climate change insted of big companies…"
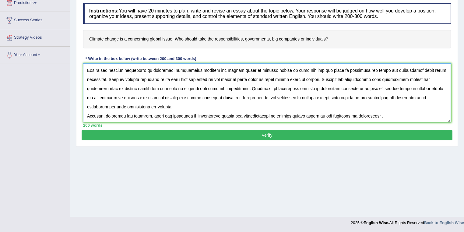
click at [195, 117] on textarea at bounding box center [266, 92] width 367 height 59
click at [371, 117] on textarea at bounding box center [266, 92] width 367 height 59
click at [376, 117] on textarea at bounding box center [266, 92] width 367 height 59
paste textarea "One significant (drawback / effect / solution) of (essay topic) is (point 1)."
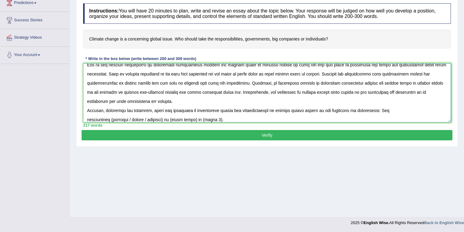
click at [86, 118] on textarea at bounding box center [266, 92] width 367 height 59
click at [403, 111] on textarea at bounding box center [266, 92] width 367 height 59
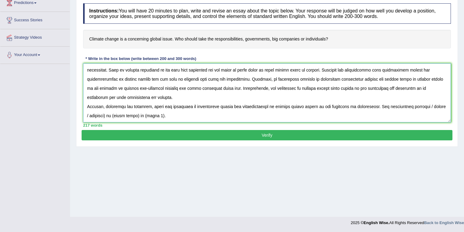
drag, startPoint x: 422, startPoint y: 112, endPoint x: 104, endPoint y: 113, distance: 317.6
click at [104, 113] on textarea at bounding box center [266, 92] width 367 height 59
drag, startPoint x: 427, startPoint y: 106, endPoint x: 437, endPoint y: 106, distance: 9.7
click at [437, 106] on textarea at bounding box center [266, 92] width 367 height 59
click at [430, 111] on textarea at bounding box center [266, 92] width 367 height 59
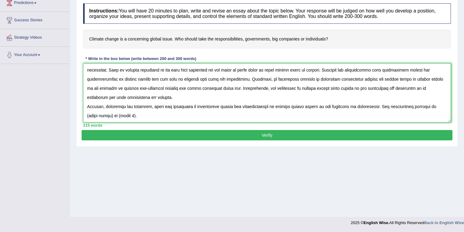
drag, startPoint x: 426, startPoint y: 108, endPoint x: 96, endPoint y: 113, distance: 329.8
click at [96, 113] on textarea at bounding box center [266, 92] width 367 height 59
click at [237, 113] on textarea at bounding box center [266, 92] width 367 height 59
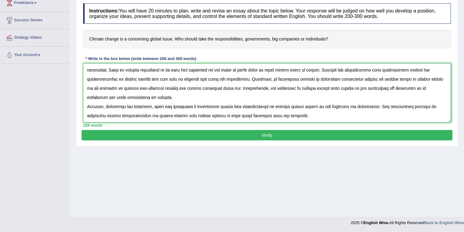
paste textarea "Numerous studies indicate that (essay topic) may lead to (further explanation t…"
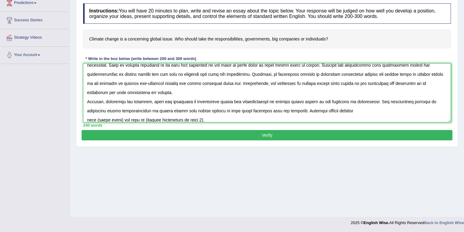
click at [87, 118] on textarea at bounding box center [266, 92] width 367 height 59
drag, startPoint x: 354, startPoint y: 110, endPoint x: 378, endPoint y: 110, distance: 24.3
click at [378, 110] on textarea at bounding box center [266, 92] width 367 height 59
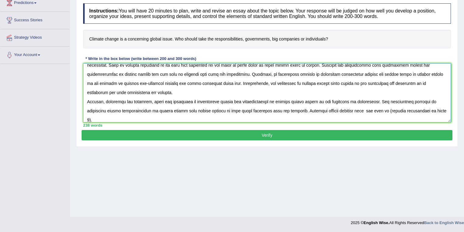
scroll to position [37, 0]
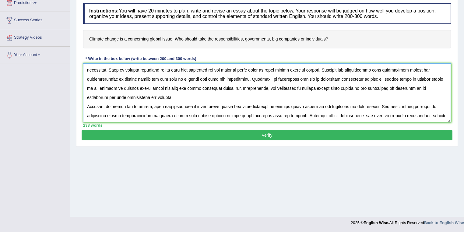
drag, startPoint x: 312, startPoint y: 79, endPoint x: 435, endPoint y: 75, distance: 122.6
click at [435, 75] on textarea at bounding box center [266, 92] width 367 height 59
click at [353, 117] on textarea at bounding box center [266, 92] width 367 height 59
paste textarea "government authorities solving the global issue of climate change"
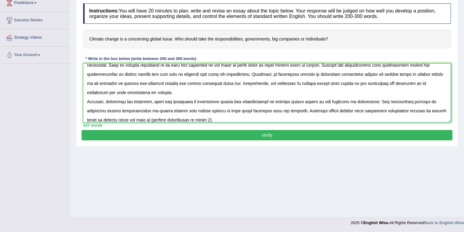
scroll to position [46, 0]
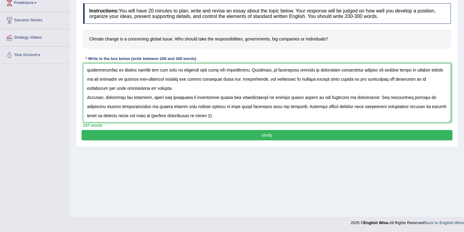
drag, startPoint x: 145, startPoint y: 119, endPoint x: 201, endPoint y: 118, distance: 56.0
click at [201, 118] on textarea at bounding box center [266, 92] width 367 height 59
click at [254, 114] on textarea at bounding box center [266, 92] width 367 height 59
paste textarea "Furthermore, (point 2) (creates challenges / causes further consequences / solv…"
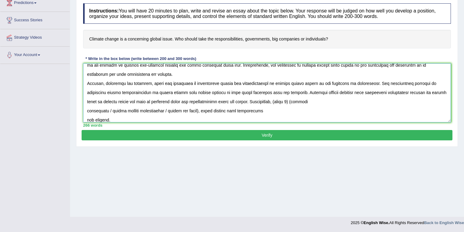
click at [86, 110] on textarea at bounding box center [266, 92] width 367 height 59
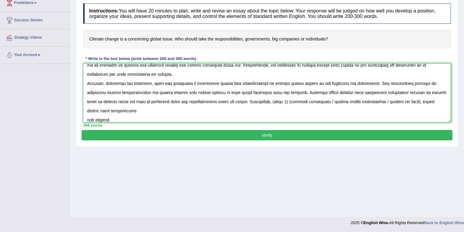
click at [288, 102] on textarea at bounding box center [266, 92] width 367 height 59
drag, startPoint x: 323, startPoint y: 101, endPoint x: 416, endPoint y: 100, distance: 93.4
click at [416, 100] on textarea at bounding box center [266, 92] width 367 height 59
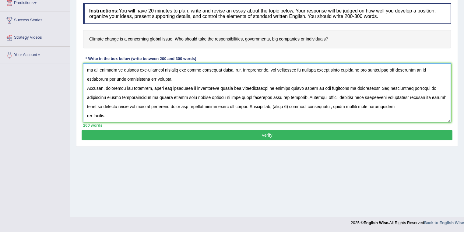
scroll to position [55, 0]
drag, startPoint x: 285, startPoint y: 104, endPoint x: 270, endPoint y: 104, distance: 14.6
click at [270, 104] on textarea at bounding box center [266, 92] width 367 height 59
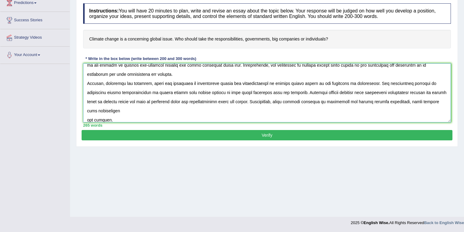
click at [87, 119] on textarea at bounding box center [266, 92] width 367 height 59
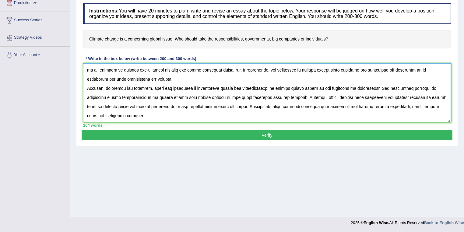
scroll to position [55, 0]
click at [140, 117] on textarea at bounding box center [266, 92] width 367 height 59
paste textarea "To conclude, (essay topic) offers notable (benefits / causes / problems) as wel…"
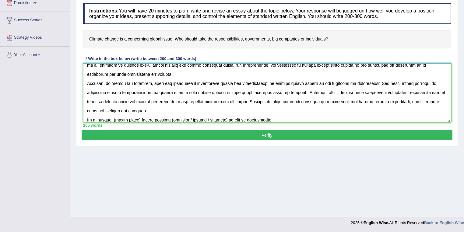
scroll to position [87, 0]
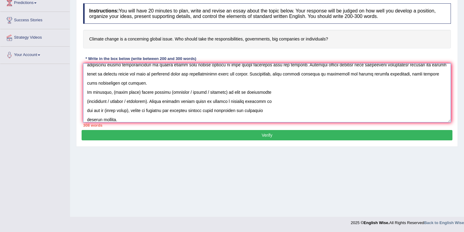
drag, startPoint x: 112, startPoint y: 92, endPoint x: 136, endPoint y: 92, distance: 24.6
click at [136, 92] on textarea at bounding box center [266, 92] width 367 height 59
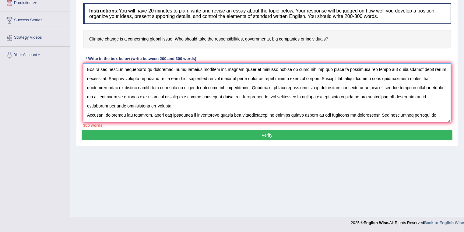
scroll to position [0, 0]
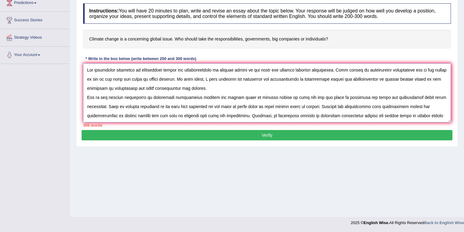
drag, startPoint x: 138, startPoint y: 69, endPoint x: 243, endPoint y: 68, distance: 105.0
click at [243, 68] on textarea at bounding box center [266, 92] width 367 height 59
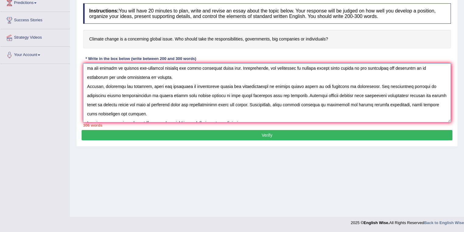
scroll to position [91, 0]
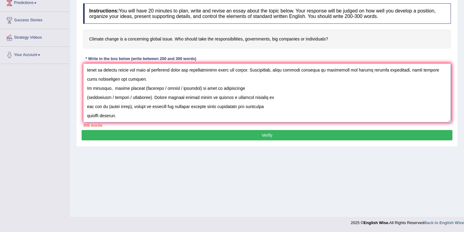
click at [113, 88] on textarea at bounding box center [266, 92] width 367 height 59
paste textarea "governments taking the responsibility of climate change"
click at [246, 89] on textarea at bounding box center [266, 92] width 367 height 59
drag, startPoint x: 261, startPoint y: 86, endPoint x: 299, endPoint y: 85, distance: 37.4
click at [299, 85] on textarea at bounding box center [266, 92] width 367 height 59
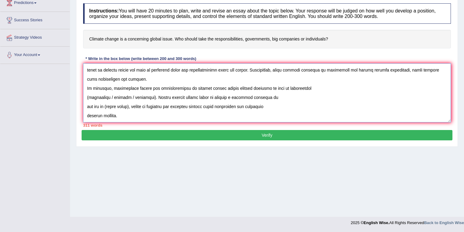
click at [88, 97] on textarea at bounding box center [266, 92] width 367 height 59
drag, startPoint x: 107, startPoint y: 96, endPoint x: 144, endPoint y: 97, distance: 37.1
click at [144, 97] on textarea at bounding box center [266, 92] width 367 height 59
click at [86, 106] on textarea at bounding box center [266, 92] width 367 height 59
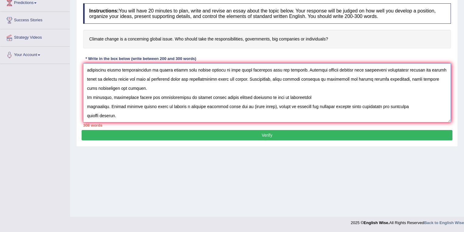
scroll to position [82, 0]
click at [88, 106] on textarea at bounding box center [266, 92] width 367 height 59
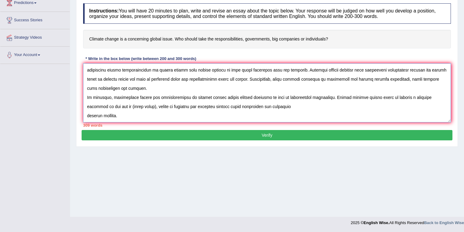
click at [130, 106] on textarea at bounding box center [266, 92] width 367 height 59
click at [131, 104] on textarea at bounding box center [266, 92] width 367 height 59
click at [86, 116] on textarea at bounding box center [266, 92] width 367 height 59
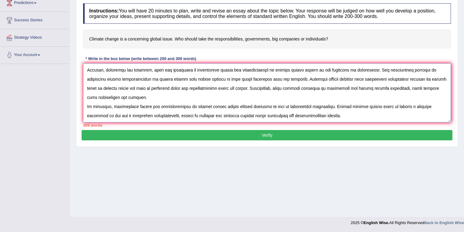
scroll to position [73, 0]
click at [364, 88] on textarea at bounding box center [266, 92] width 367 height 59
drag, startPoint x: 377, startPoint y: 79, endPoint x: 120, endPoint y: 86, distance: 257.7
click at [120, 86] on textarea at bounding box center [266, 92] width 367 height 59
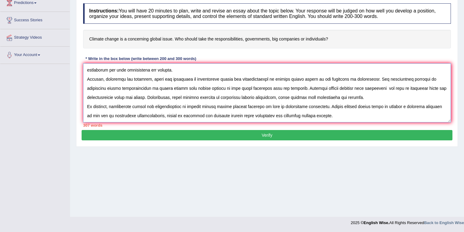
scroll to position [64, 0]
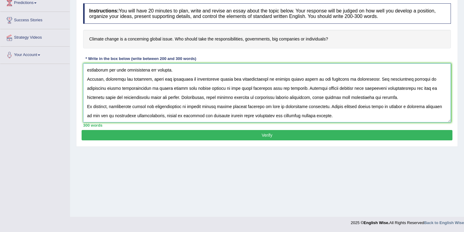
type textarea "The increasing influence of governments taking the responsibility of climate ch…"
click at [117, 135] on button "Verify" at bounding box center [267, 135] width 371 height 10
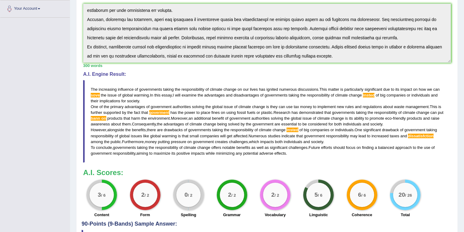
scroll to position [212, 0]
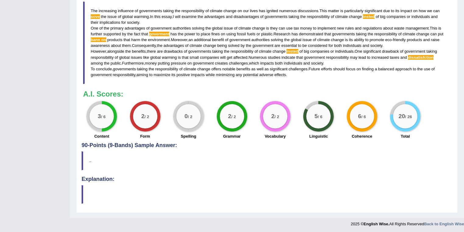
drag, startPoint x: 116, startPoint y: 34, endPoint x: 119, endPoint y: 34, distance: 3.3
click at [116, 34] on span "supported" at bounding box center [112, 34] width 18 height 5
drag, startPoint x: 164, startPoint y: 33, endPoint x: 305, endPoint y: 29, distance: 140.3
click at [167, 33] on span "goverment" at bounding box center [159, 34] width 20 height 5
click at [405, 103] on div "20 / 26" at bounding box center [405, 116] width 30 height 30
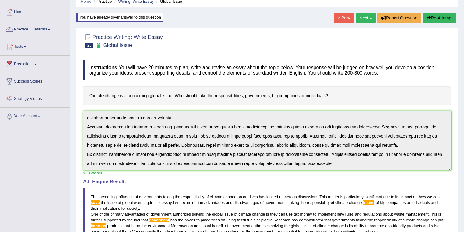
scroll to position [0, 0]
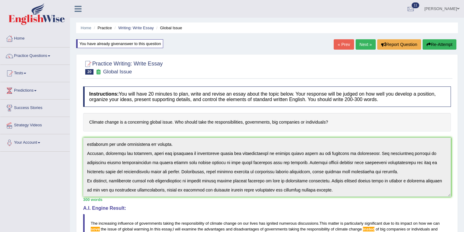
click at [444, 10] on link "Mohan sundaram" at bounding box center [441, 8] width 44 height 16
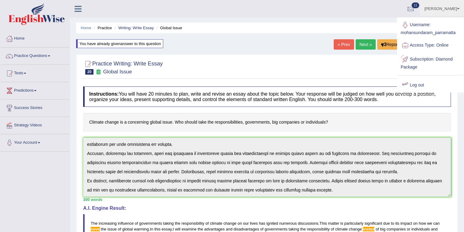
click at [411, 86] on link "Log out" at bounding box center [430, 85] width 66 height 14
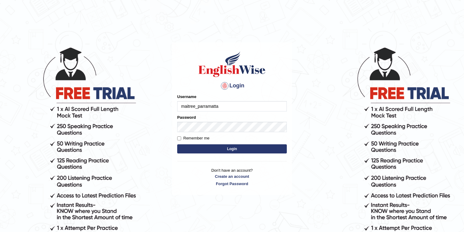
click at [168, 193] on body "Login Please fix the following errors: Username maitree_parramatta Password Rem…" at bounding box center [232, 139] width 464 height 232
click at [236, 100] on div "Username maitree_parramatta" at bounding box center [232, 103] width 110 height 18
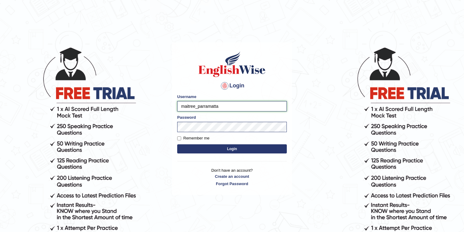
click at [232, 105] on input "maitree_parramatta" at bounding box center [232, 106] width 110 height 10
type input "drashti_parramatta"
click at [213, 146] on button "Login" at bounding box center [232, 148] width 110 height 9
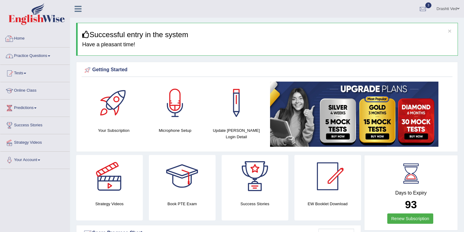
click at [49, 52] on link "Practice Questions" at bounding box center [34, 54] width 69 height 15
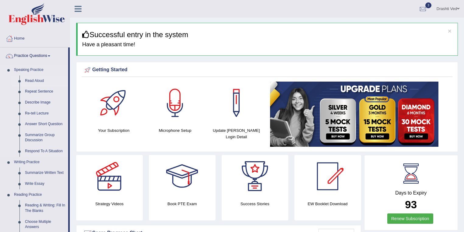
click at [33, 79] on link "Read Aloud" at bounding box center [45, 80] width 46 height 11
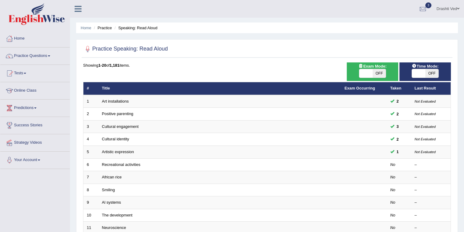
scroll to position [32, 0]
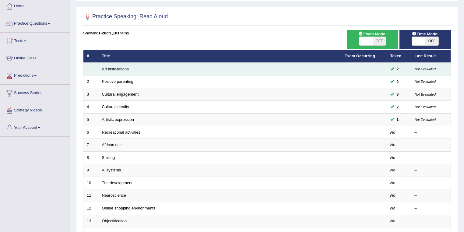
click at [111, 67] on link "Art installations" at bounding box center [115, 69] width 27 height 5
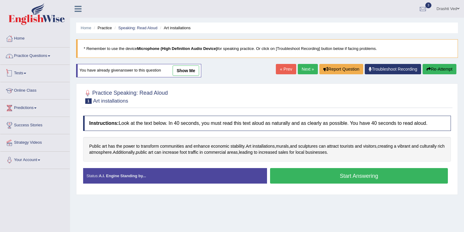
click at [37, 54] on link "Practice Questions" at bounding box center [34, 54] width 69 height 15
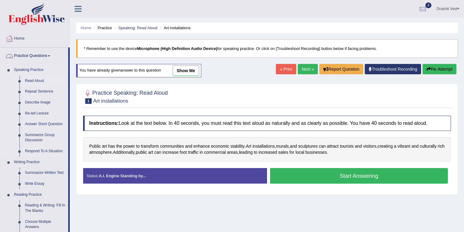
click at [37, 82] on link "Read Aloud" at bounding box center [45, 80] width 46 height 11
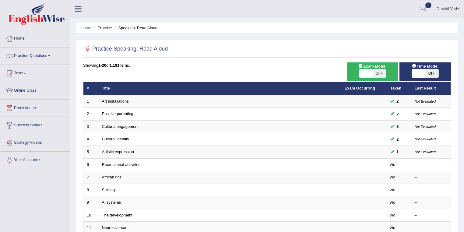
click at [433, 73] on span "OFF" at bounding box center [431, 73] width 13 height 9
checkbox input "true"
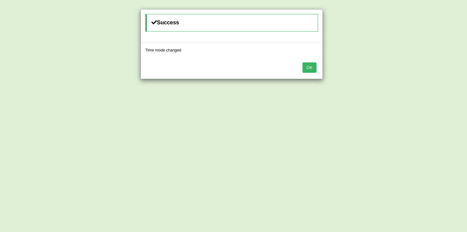
click at [306, 62] on button "OK" at bounding box center [310, 67] width 14 height 10
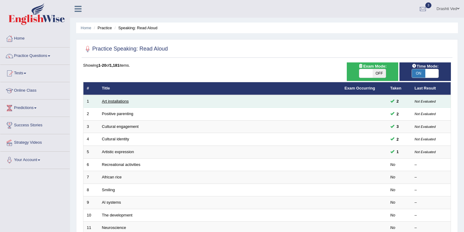
click at [108, 100] on link "Art installations" at bounding box center [115, 101] width 27 height 5
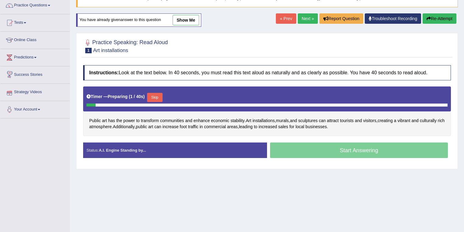
scroll to position [88, 0]
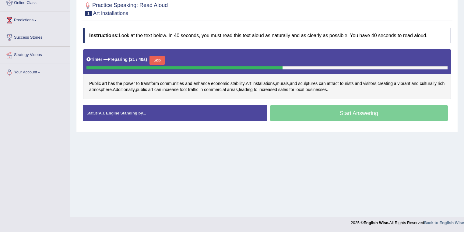
click at [159, 58] on button "Skip" at bounding box center [156, 60] width 15 height 9
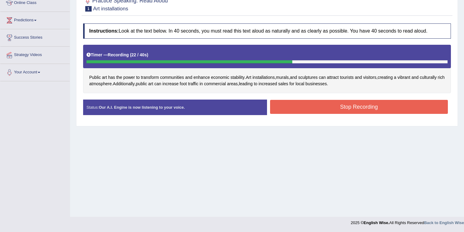
click at [310, 107] on button "Stop Recording" at bounding box center [359, 107] width 178 height 14
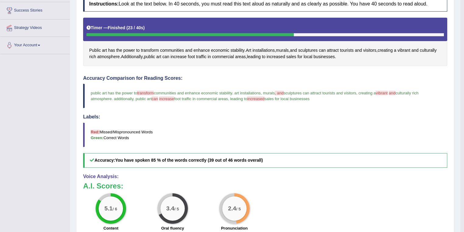
scroll to position [152, 0]
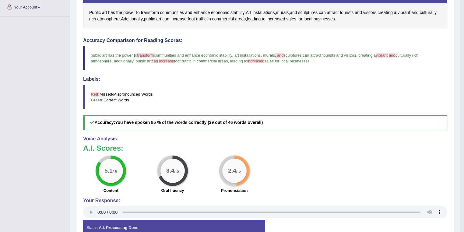
click at [109, 155] on div "5.1 / 6" at bounding box center [111, 170] width 30 height 30
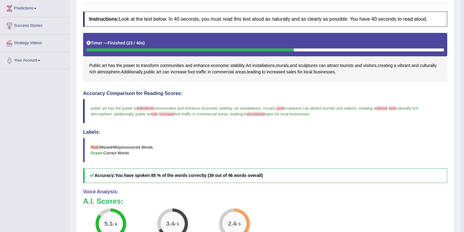
scroll to position [55, 0]
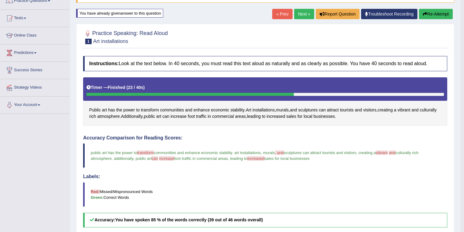
click at [302, 9] on link "Next »" at bounding box center [304, 14] width 20 height 10
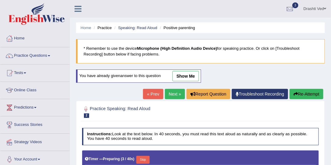
drag, startPoint x: 0, startPoint y: 0, endPoint x: 86, endPoint y: 15, distance: 87.0
click at [78, 10] on icon at bounding box center [78, 9] width 7 height 8
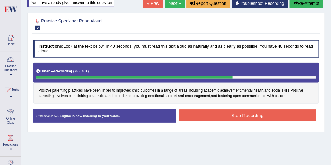
scroll to position [54, 0]
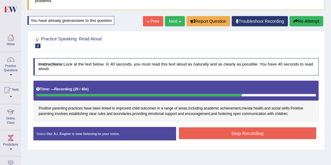
click at [180, 19] on link "Next »" at bounding box center [175, 21] width 20 height 10
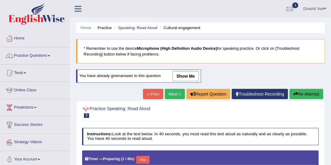
click at [79, 9] on icon at bounding box center [78, 9] width 7 height 8
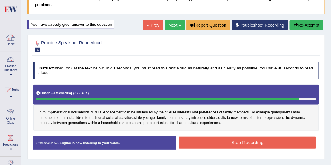
scroll to position [27, 0]
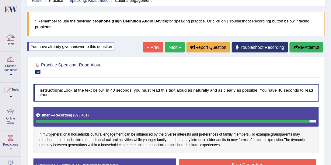
click at [11, 44] on link "Home" at bounding box center [10, 40] width 21 height 20
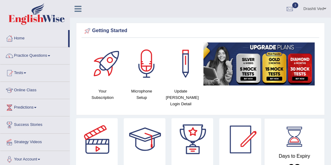
click at [46, 55] on link "Practice Questions" at bounding box center [34, 54] width 69 height 15
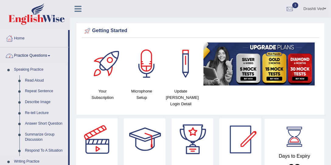
click at [37, 90] on link "Repeat Sentence" at bounding box center [45, 91] width 46 height 11
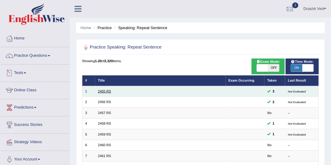
click at [100, 90] on link "2455 RS" at bounding box center [104, 92] width 13 height 4
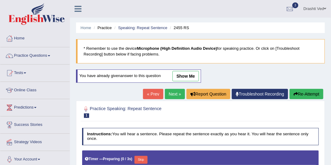
click at [176, 75] on link "show me" at bounding box center [185, 76] width 26 height 10
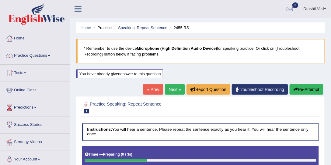
click at [300, 91] on button "Re-Attempt" at bounding box center [307, 90] width 34 height 10
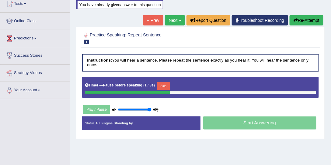
type input "1"
click at [149, 108] on input "range" at bounding box center [135, 110] width 34 height 4
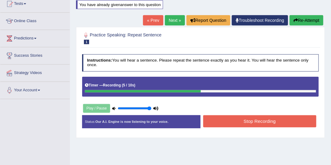
click at [226, 121] on button "Stop Recording" at bounding box center [259, 122] width 113 height 12
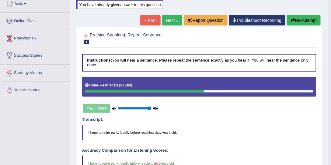
click at [168, 18] on link "Next »" at bounding box center [172, 20] width 20 height 10
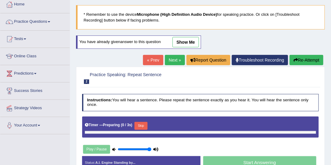
scroll to position [69, 0]
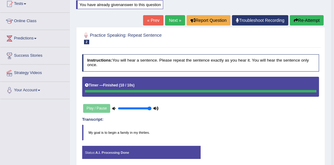
click at [254, 96] on body "Toggle navigation Home Practice Questions Speaking Practice Read Aloud Repeat S…" at bounding box center [167, 13] width 334 height 165
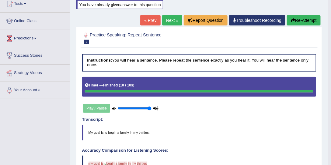
click at [174, 19] on link "Next »" at bounding box center [172, 20] width 20 height 10
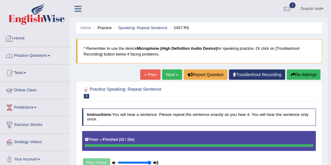
click at [32, 52] on link "Practice Questions" at bounding box center [34, 54] width 69 height 15
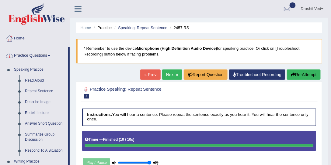
click at [41, 51] on link "Practice Questions" at bounding box center [34, 54] width 68 height 15
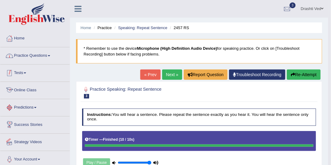
click at [35, 52] on link "Practice Questions" at bounding box center [34, 54] width 69 height 15
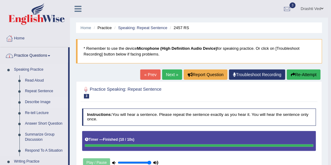
click at [38, 103] on link "Describe Image" at bounding box center [45, 102] width 46 height 11
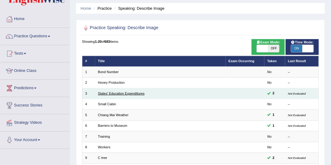
scroll to position [46, 0]
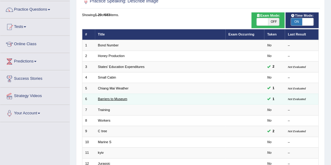
click at [120, 98] on link "Barriers to Museum" at bounding box center [112, 99] width 29 height 4
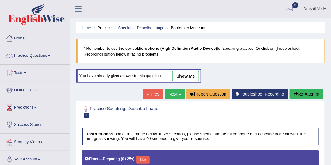
click at [81, 7] on icon at bounding box center [78, 9] width 7 height 8
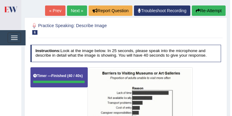
scroll to position [63, 0]
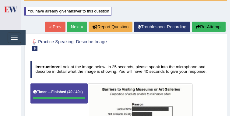
click at [77, 29] on link "Next »" at bounding box center [77, 27] width 20 height 10
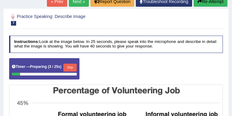
scroll to position [65, 0]
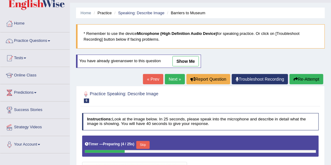
scroll to position [7, 0]
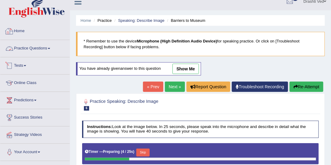
click at [16, 40] on link "Practice Questions" at bounding box center [34, 47] width 69 height 15
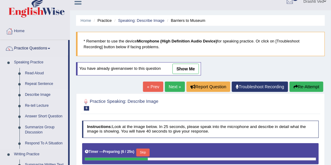
click at [35, 95] on link "Describe Image" at bounding box center [45, 95] width 46 height 11
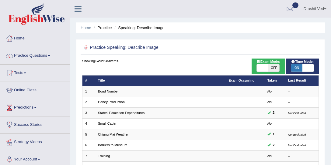
click at [294, 69] on span "ON" at bounding box center [296, 67] width 11 height 7
checkbox input "false"
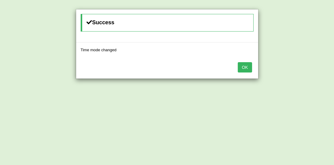
click at [245, 65] on button "OK" at bounding box center [245, 67] width 14 height 10
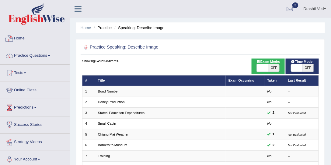
click at [78, 8] on icon at bounding box center [78, 9] width 7 height 8
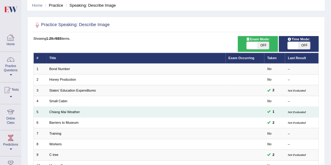
scroll to position [46, 0]
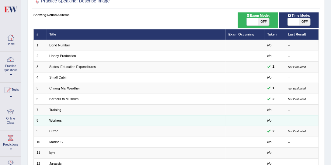
click at [59, 120] on link "Workers" at bounding box center [55, 121] width 12 height 4
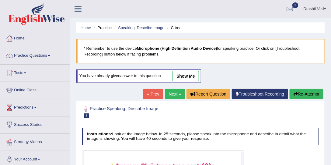
click at [79, 9] on icon at bounding box center [78, 9] width 7 height 8
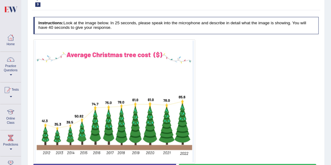
scroll to position [46, 0]
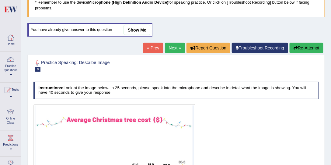
click at [172, 45] on link "Next »" at bounding box center [175, 48] width 20 height 10
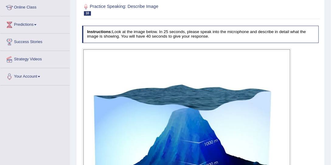
scroll to position [69, 0]
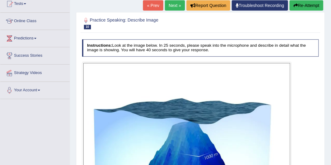
click at [176, 3] on link "Next »" at bounding box center [175, 5] width 20 height 10
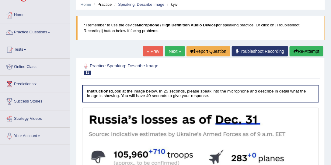
scroll to position [23, 0]
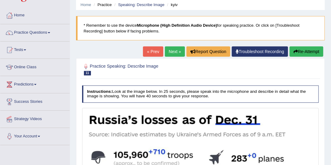
click at [172, 52] on link "Next »" at bounding box center [175, 52] width 20 height 10
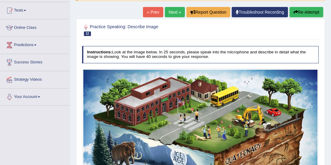
scroll to position [23, 0]
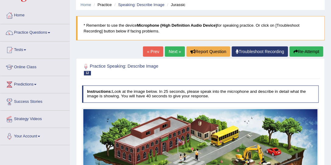
click at [172, 51] on link "Next »" at bounding box center [175, 52] width 20 height 10
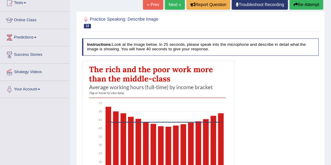
scroll to position [92, 0]
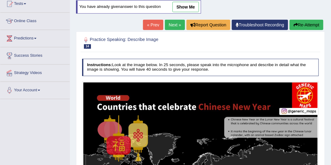
click at [180, 25] on link "Next »" at bounding box center [175, 25] width 20 height 10
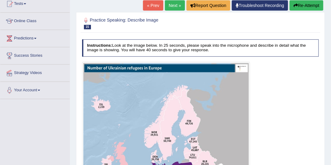
click at [174, 5] on link "Next »" at bounding box center [175, 5] width 20 height 10
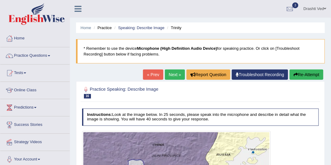
click at [176, 72] on link "Next »" at bounding box center [175, 75] width 20 height 10
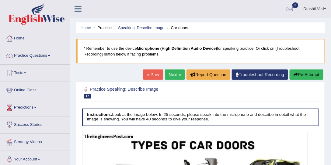
click at [175, 74] on link "Next »" at bounding box center [175, 75] width 20 height 10
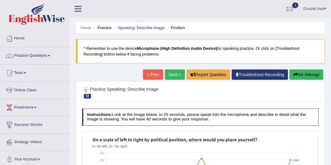
click at [75, 8] on icon at bounding box center [78, 9] width 7 height 8
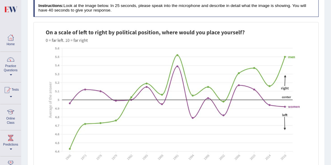
scroll to position [69, 0]
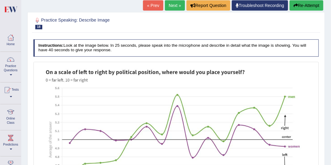
click at [169, 9] on link "Next »" at bounding box center [175, 5] width 20 height 10
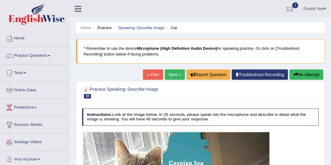
click at [173, 72] on link "Next »" at bounding box center [175, 75] width 20 height 10
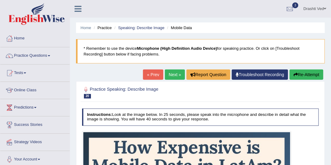
click at [173, 72] on link "Next »" at bounding box center [175, 75] width 20 height 10
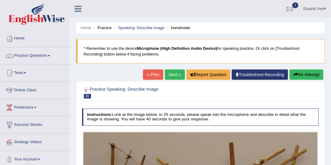
click at [173, 72] on link "Next »" at bounding box center [175, 75] width 20 height 10
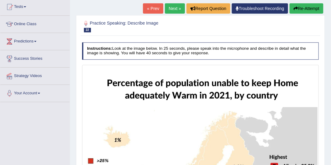
scroll to position [46, 0]
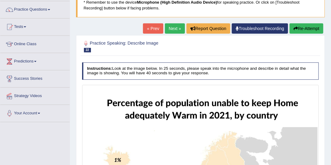
click at [170, 32] on link "Next »" at bounding box center [175, 28] width 20 height 10
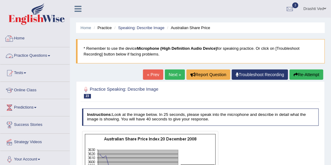
click at [80, 6] on icon at bounding box center [78, 9] width 7 height 8
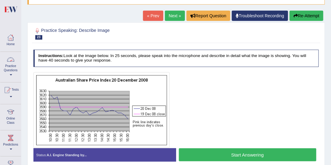
scroll to position [92, 0]
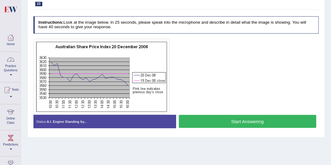
click at [9, 66] on link "Practice Questions" at bounding box center [10, 66] width 21 height 29
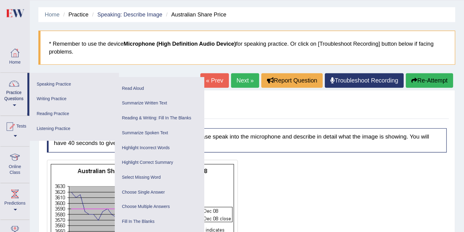
scroll to position [0, 0]
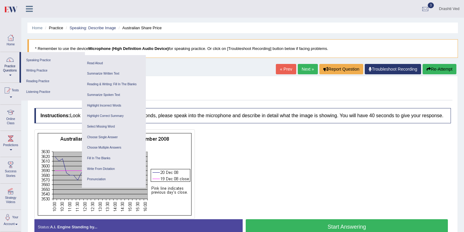
drag, startPoint x: 330, startPoint y: 0, endPoint x: 155, endPoint y: 115, distance: 209.4
click at [168, 117] on h4 "Instructions: Look at the image below. In 25 seconds, please speak into the mic…" at bounding box center [242, 115] width 416 height 15
click at [7, 72] on link "Practice Questions" at bounding box center [9, 66] width 19 height 29
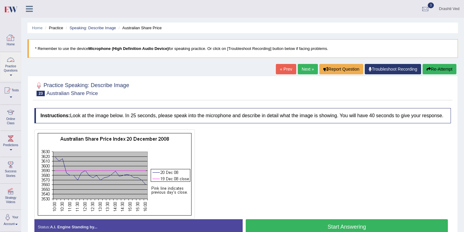
click at [24, 8] on link at bounding box center [29, 8] width 16 height 9
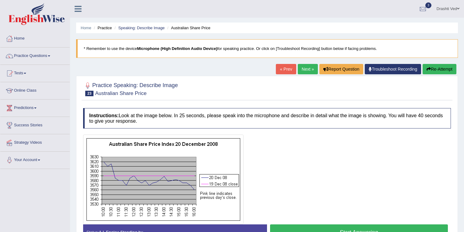
click at [32, 55] on link "Practice Questions" at bounding box center [34, 54] width 69 height 15
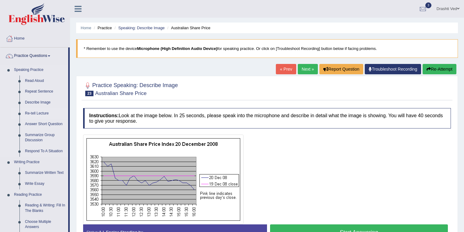
click at [44, 114] on link "Re-tell Lecture" at bounding box center [45, 113] width 46 height 11
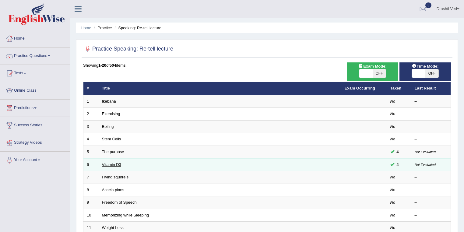
click at [110, 163] on link "Vitamin D3" at bounding box center [111, 164] width 19 height 5
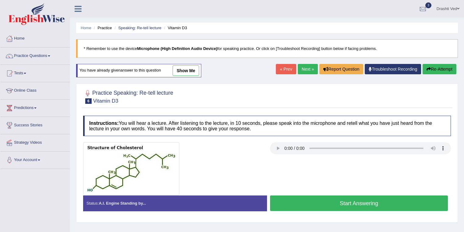
click at [80, 12] on icon at bounding box center [78, 9] width 7 height 8
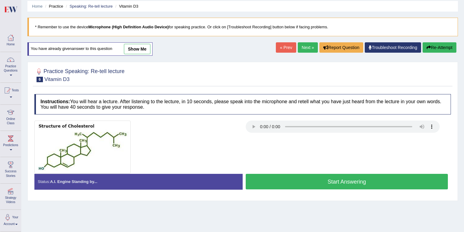
scroll to position [32, 0]
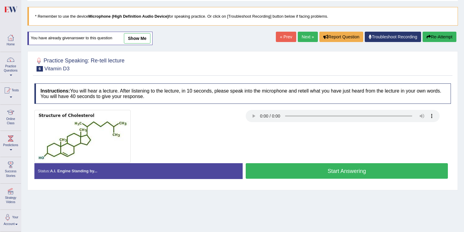
click at [307, 174] on button "Start Answering" at bounding box center [346, 171] width 202 height 16
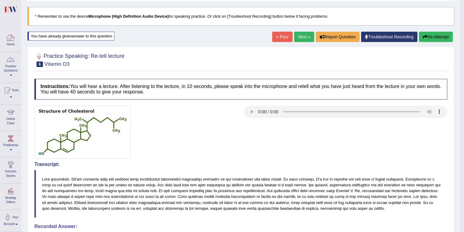
click at [18, 77] on link "Practice Questions" at bounding box center [10, 66] width 21 height 29
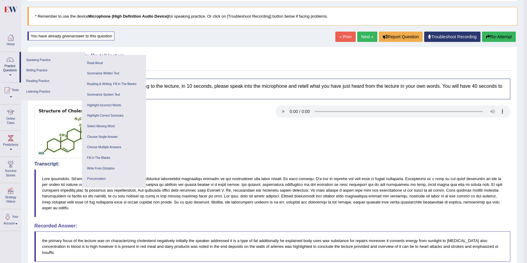
drag, startPoint x: 466, startPoint y: 1, endPoint x: 170, endPoint y: 71, distance: 304.1
click at [172, 71] on div "Practice Speaking: Re-tell lecture 6 Vitamin D3 Instructions: You will hear a l…" at bounding box center [272, 236] width 490 height 378
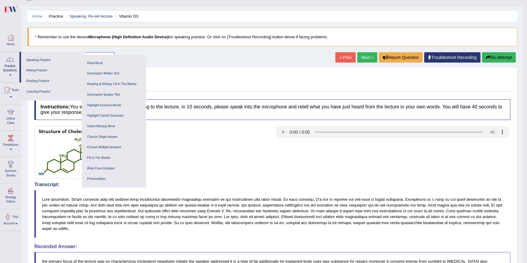
scroll to position [0, 0]
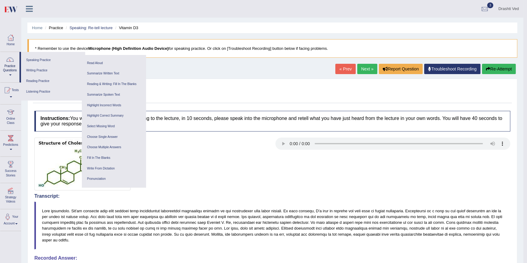
click at [33, 10] on icon at bounding box center [29, 9] width 7 height 8
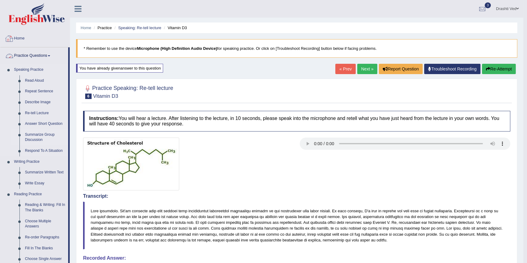
click at [40, 135] on link "Summarize Group Discussion" at bounding box center [45, 138] width 46 height 16
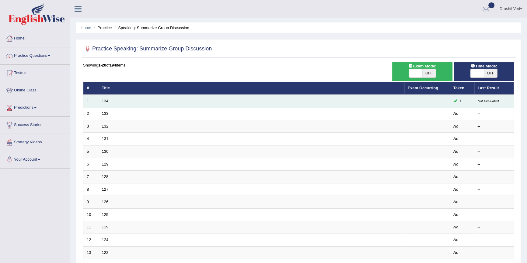
click at [106, 100] on link "134" at bounding box center [105, 101] width 7 height 5
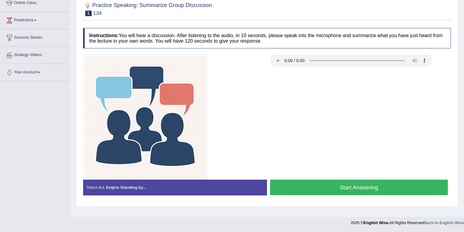
scroll to position [55, 0]
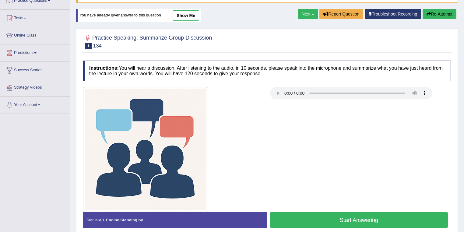
click at [298, 13] on link "Next »" at bounding box center [308, 14] width 20 height 10
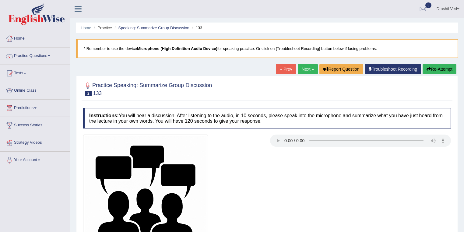
scroll to position [88, 0]
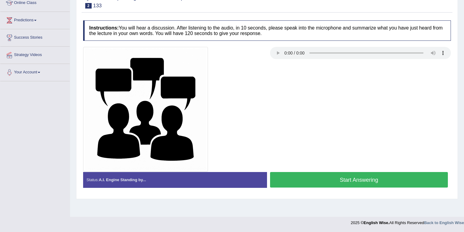
click at [278, 173] on button "Start Answering" at bounding box center [359, 180] width 178 height 16
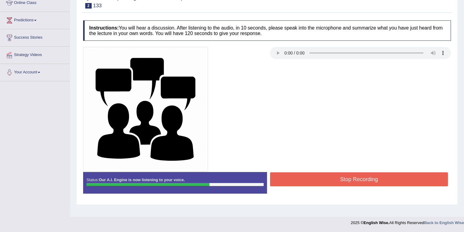
click at [278, 174] on button "Stop Recording" at bounding box center [359, 179] width 178 height 14
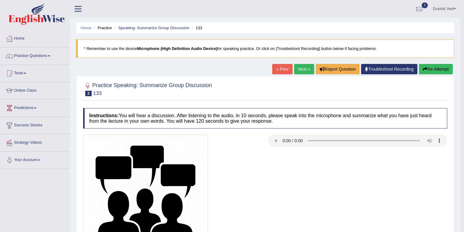
scroll to position [0, 0]
click at [275, 72] on link "« Prev" at bounding box center [282, 69] width 20 height 10
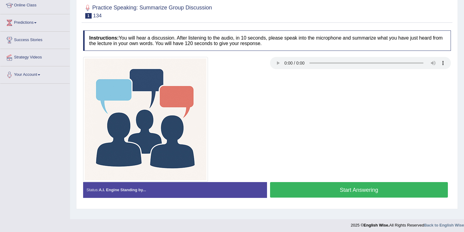
scroll to position [88, 0]
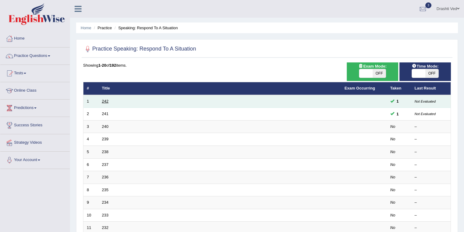
click at [105, 102] on link "242" at bounding box center [105, 101] width 7 height 5
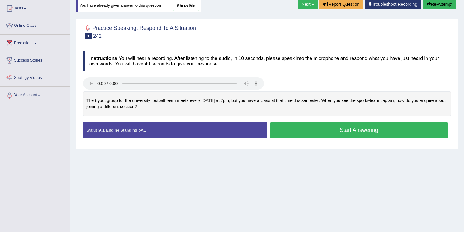
click at [426, 101] on div "The tryout group for the university football team meets every [DATE] at 7pm, bu…" at bounding box center [266, 103] width 367 height 25
click at [149, 100] on div "The tryout group for the university football team meets every [DATE] at 7pm, bu…" at bounding box center [266, 103] width 367 height 25
drag, startPoint x: 103, startPoint y: 102, endPoint x: 124, endPoint y: 103, distance: 20.7
click at [113, 102] on div "The tryout group for the university football team meets every [DATE] at 7pm, bu…" at bounding box center [266, 103] width 367 height 25
click at [140, 100] on div "The tryout group for the university football team meets every [DATE] at 7pm, bu…" at bounding box center [266, 103] width 367 height 25
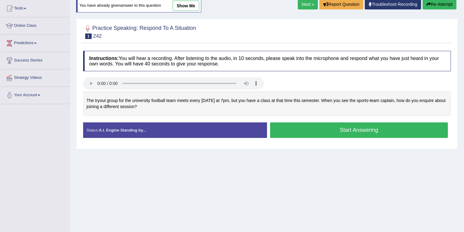
scroll to position [88, 0]
